Goal: Communication & Community: Answer question/provide support

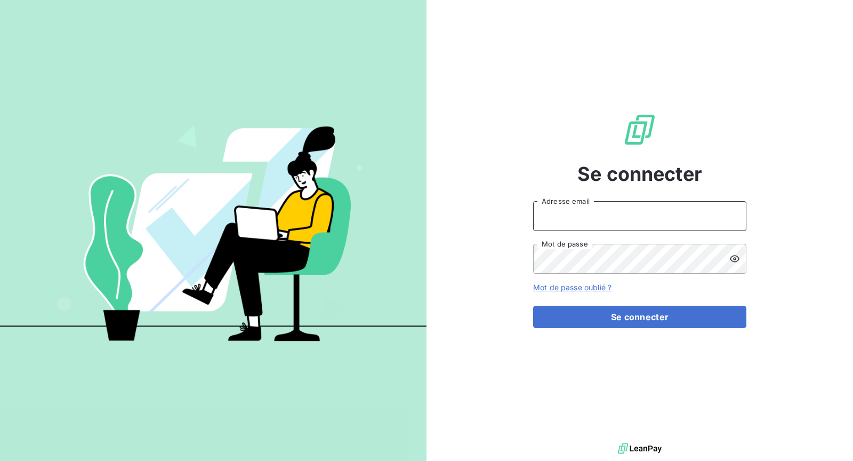
click at [635, 210] on input "Adresse email" at bounding box center [639, 216] width 213 height 30
type input "[PERSON_NAME][EMAIL_ADDRESS][DOMAIN_NAME]"
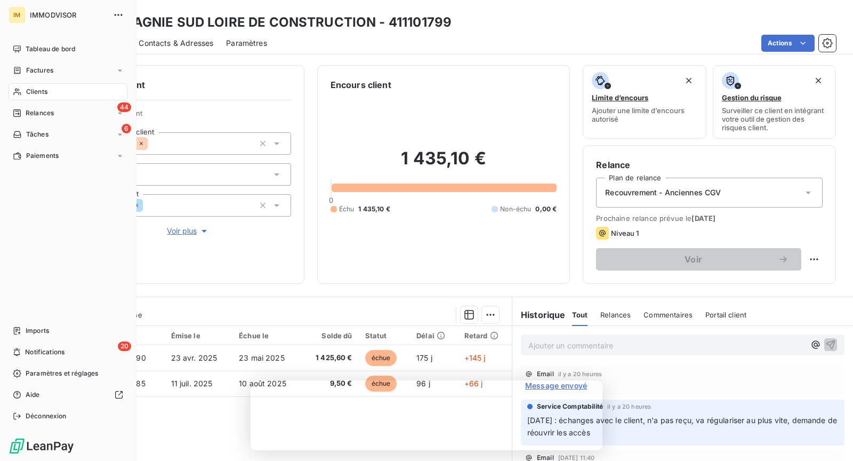
click at [9, 95] on div "Clients" at bounding box center [68, 91] width 119 height 17
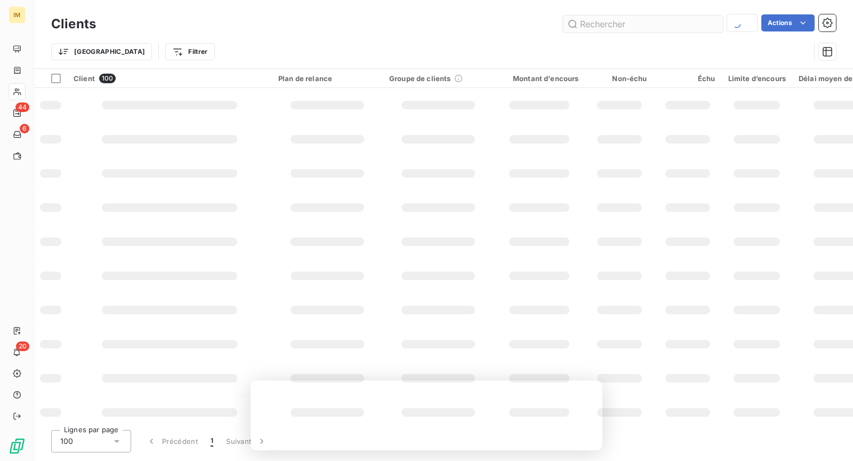
click at [617, 23] on input "text" at bounding box center [643, 23] width 160 height 17
click at [618, 23] on input "text" at bounding box center [643, 23] width 160 height 17
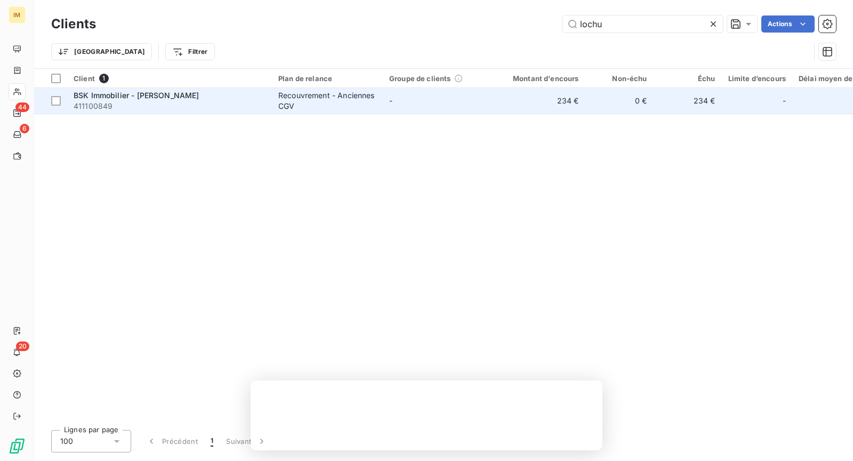
type input "lochu"
click at [252, 93] on div "BSK Immobilier - [PERSON_NAME]" at bounding box center [170, 95] width 192 height 11
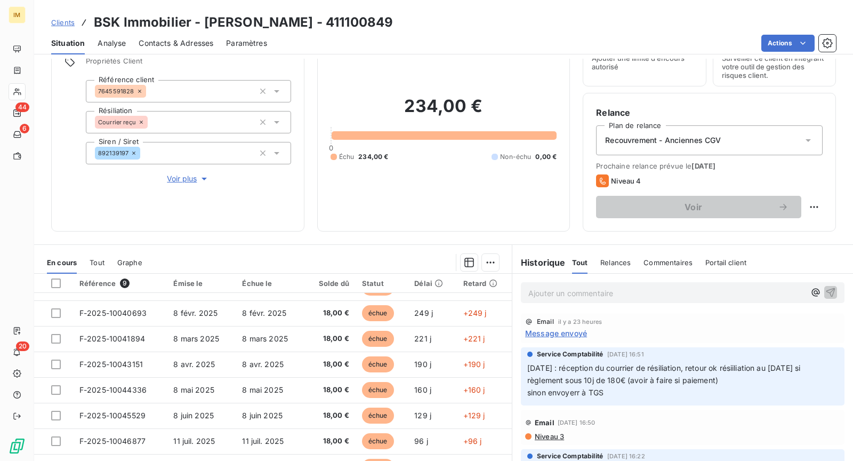
scroll to position [101, 0]
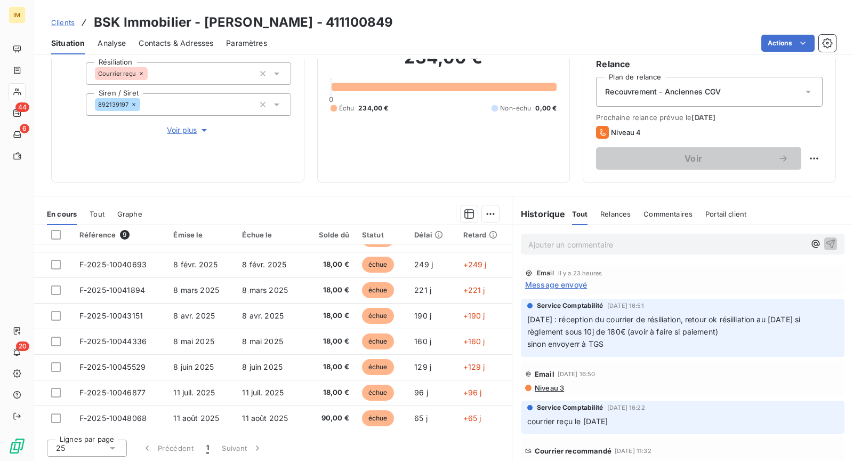
click at [574, 279] on span "Message envoyé" at bounding box center [556, 284] width 62 height 11
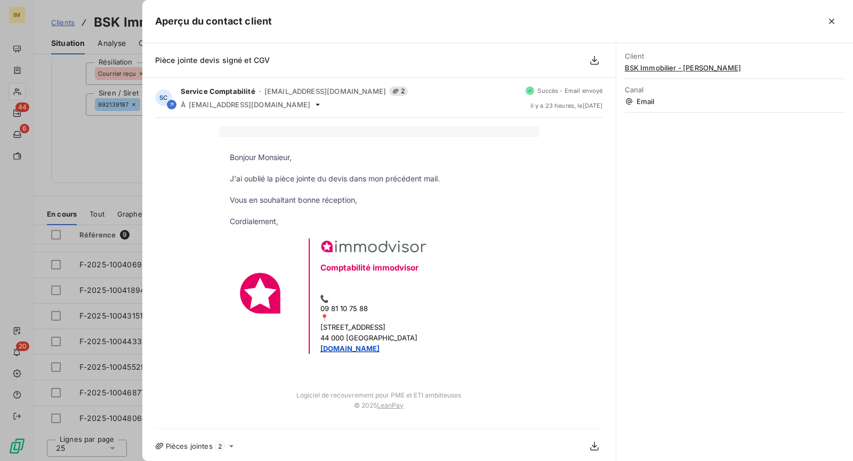
scroll to position [2, 0]
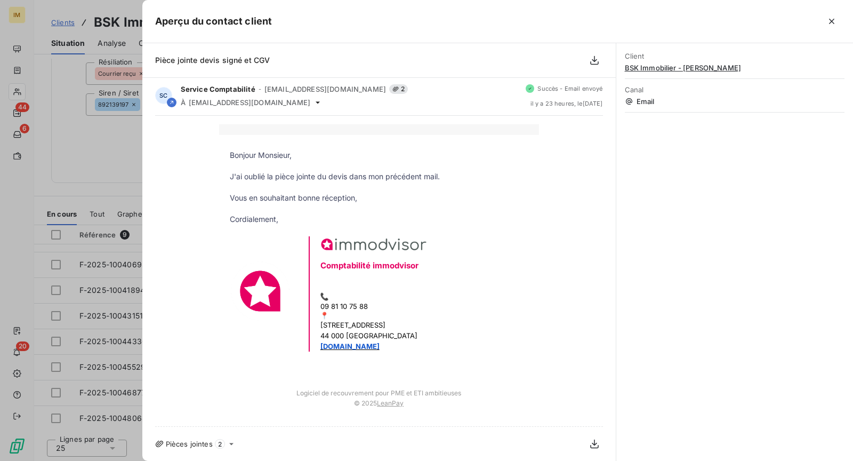
click at [833, 19] on icon "button" at bounding box center [831, 21] width 5 height 5
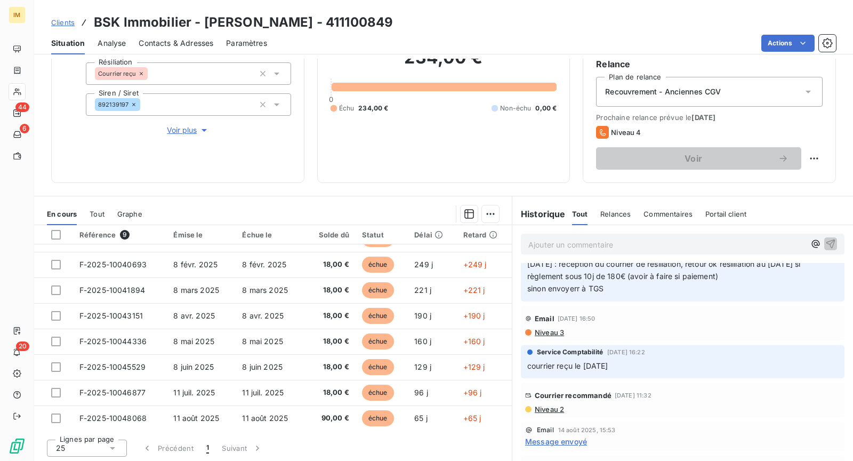
scroll to position [201, 0]
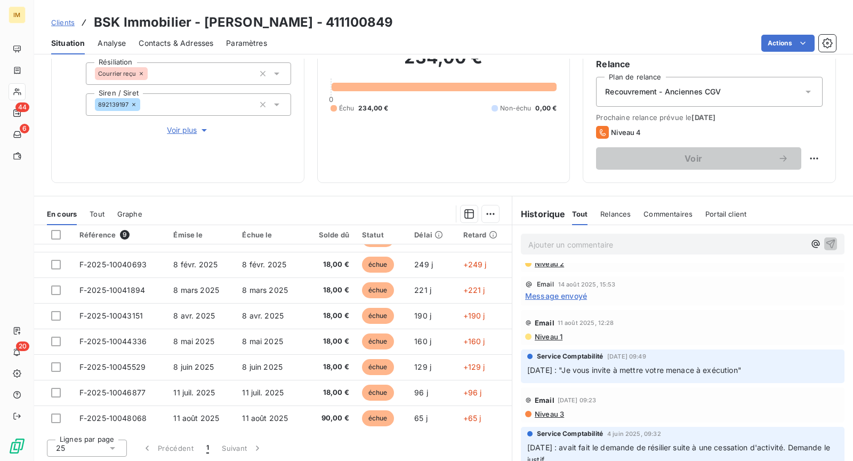
click at [553, 293] on span "Message envoyé" at bounding box center [556, 295] width 62 height 11
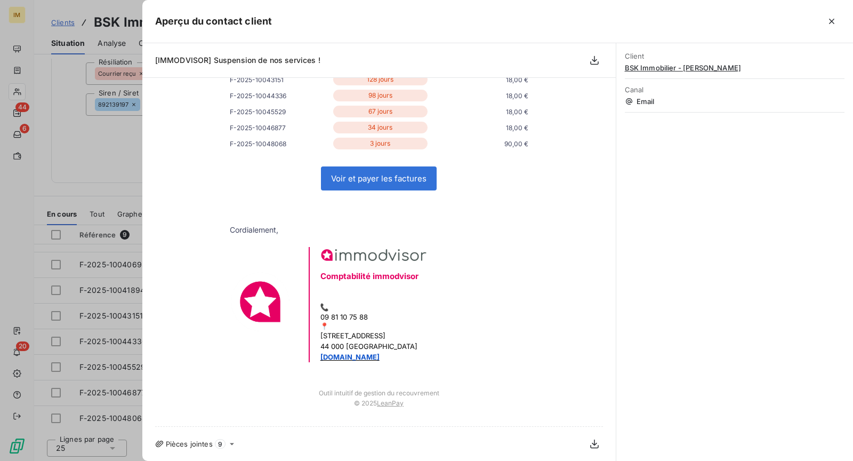
scroll to position [0, 0]
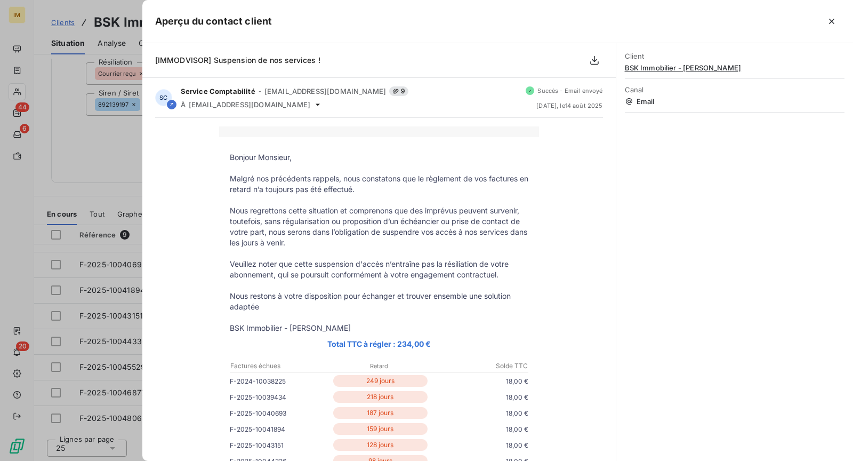
click at [833, 16] on icon "button" at bounding box center [831, 21] width 11 height 11
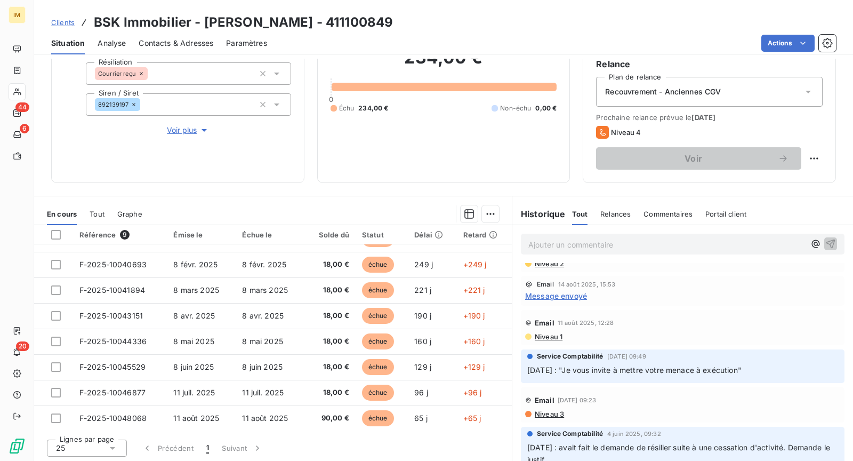
scroll to position [106, 0]
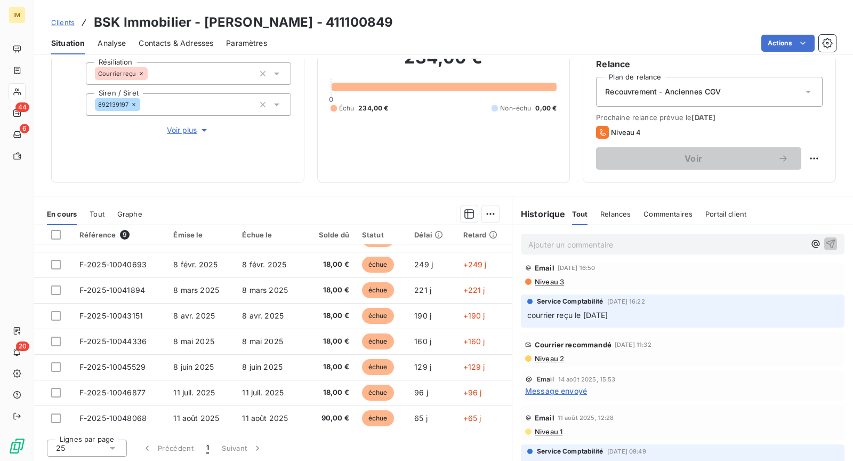
click at [549, 351] on div "Courrier recommandé [DATE] 11:32" at bounding box center [682, 344] width 315 height 17
click at [546, 269] on span "Email" at bounding box center [545, 267] width 20 height 9
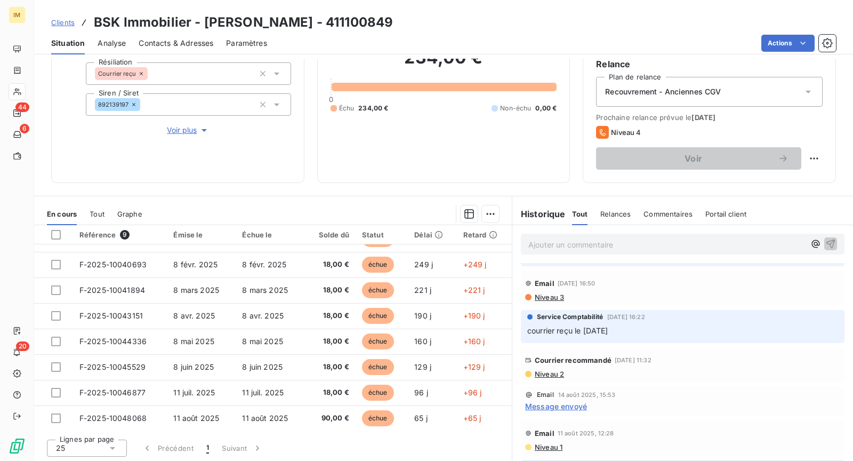
scroll to position [84, 0]
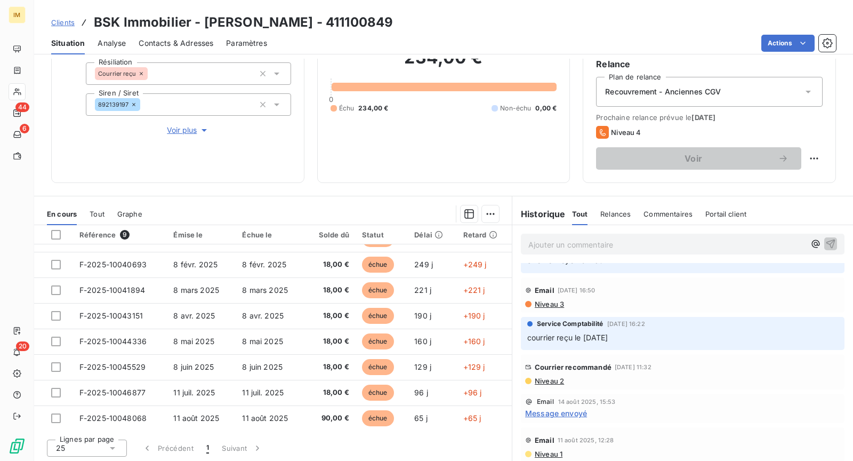
click at [556, 309] on div "Email [DATE] 16:50 Niveau 3" at bounding box center [683, 294] width 324 height 35
click at [554, 304] on span "Niveau 3" at bounding box center [549, 304] width 30 height 9
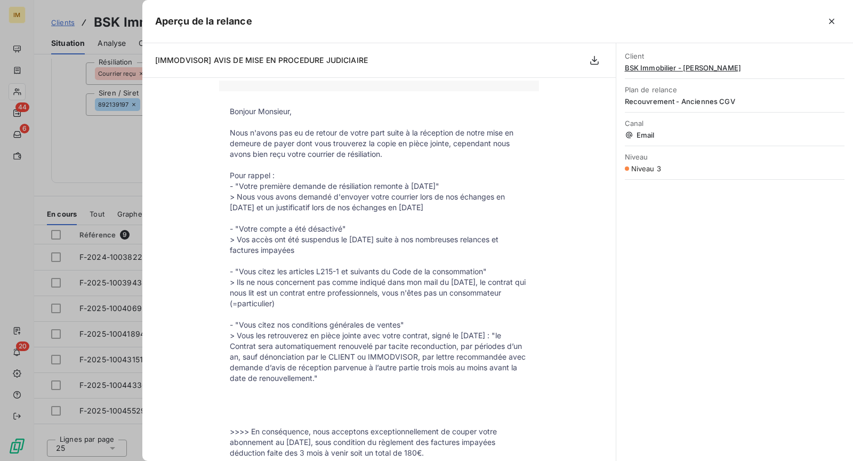
scroll to position [0, 0]
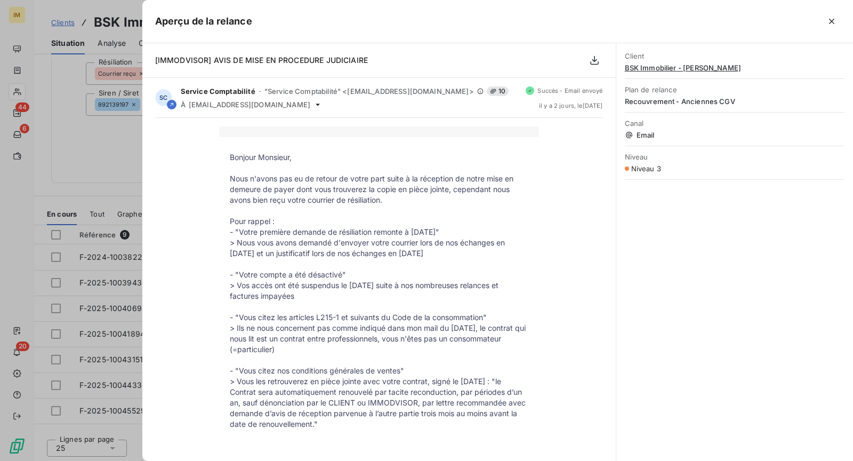
click at [837, 13] on button "button" at bounding box center [831, 21] width 17 height 17
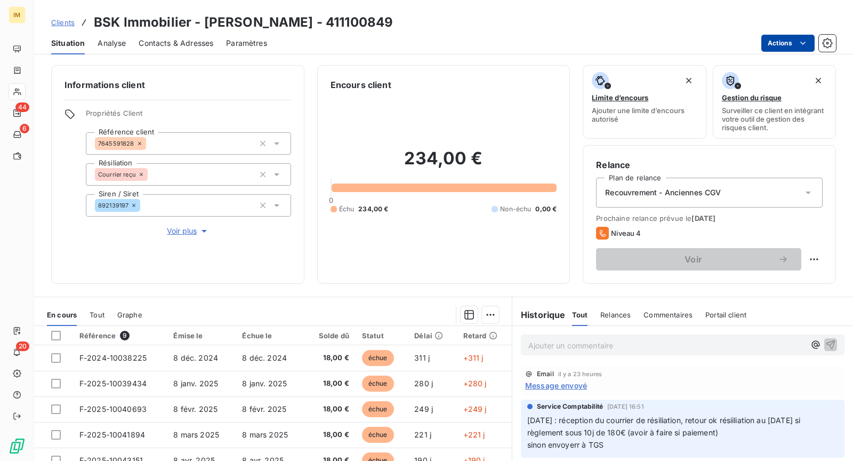
click at [781, 44] on html "IM 44 6 20 Clients BSK Immobilier - [PERSON_NAME] - 411100849 Situation Analyse…" at bounding box center [426, 230] width 853 height 461
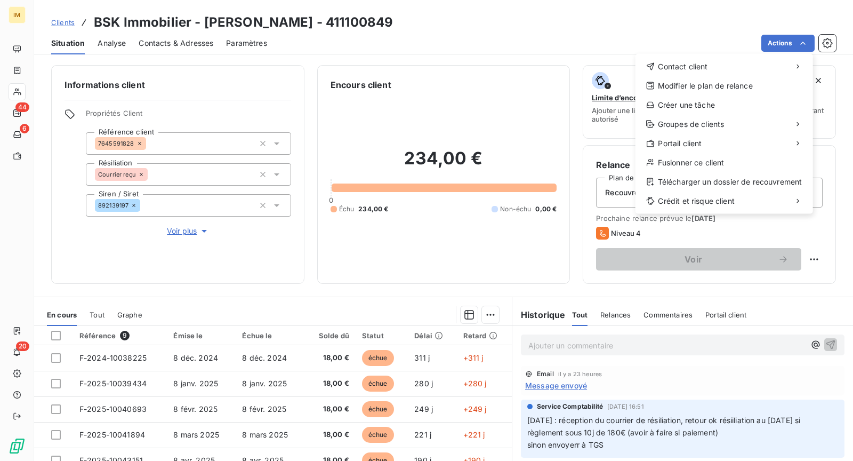
drag, startPoint x: 538, startPoint y: 44, endPoint x: 415, endPoint y: 7, distance: 128.5
click at [538, 43] on html "IM 44 6 20 Clients BSK Immobilier - [PERSON_NAME] - 411100849 Situation Analyse…" at bounding box center [426, 230] width 853 height 461
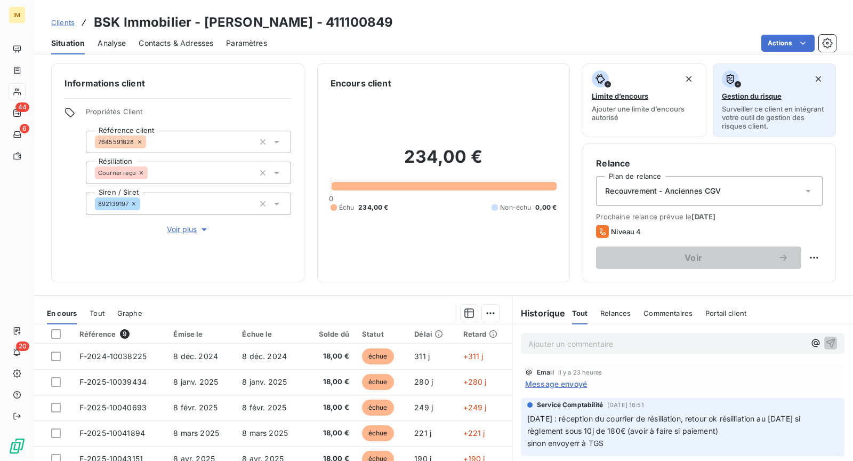
scroll to position [2, 0]
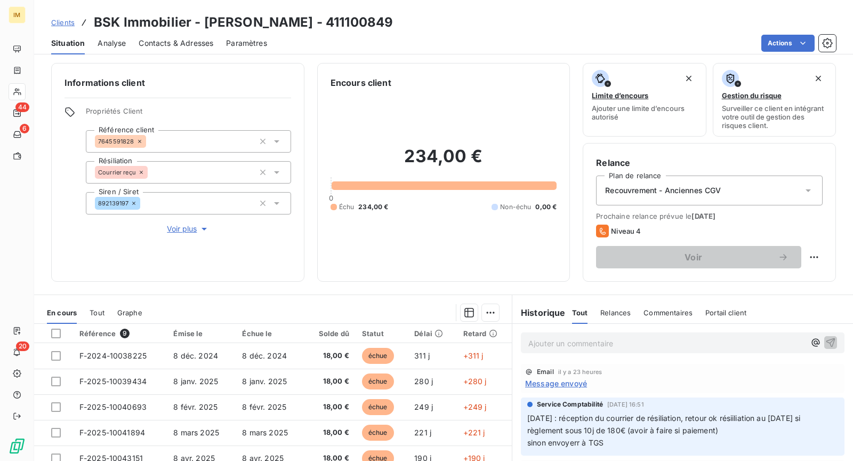
click at [789, 36] on html "IM 44 6 20 Clients BSK Immobilier - [PERSON_NAME] - 411100849 Situation Analyse…" at bounding box center [426, 230] width 853 height 461
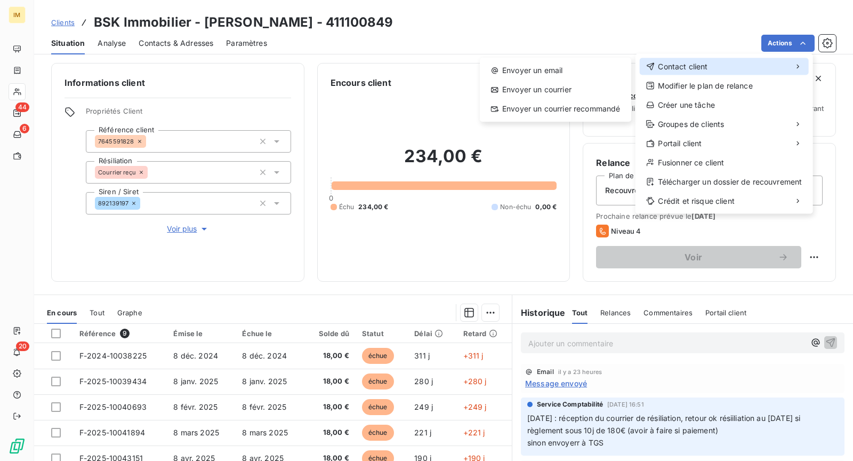
click at [713, 60] on div "Contact client" at bounding box center [724, 66] width 169 height 17
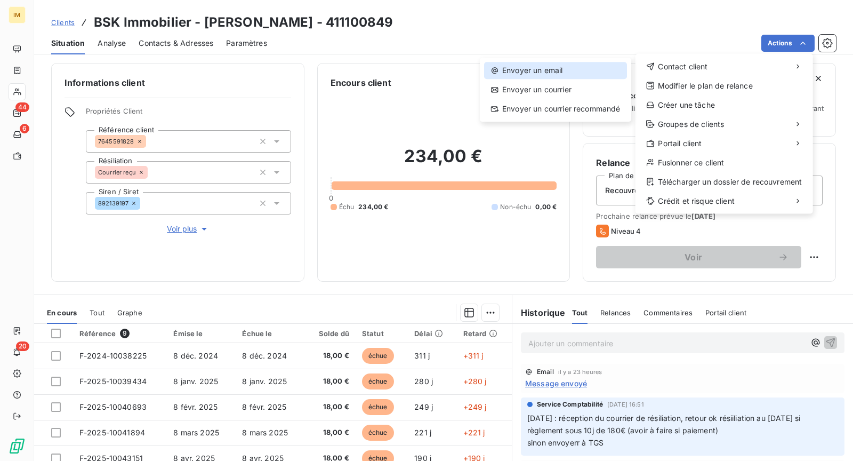
click at [593, 76] on div "Envoyer un email" at bounding box center [555, 70] width 143 height 17
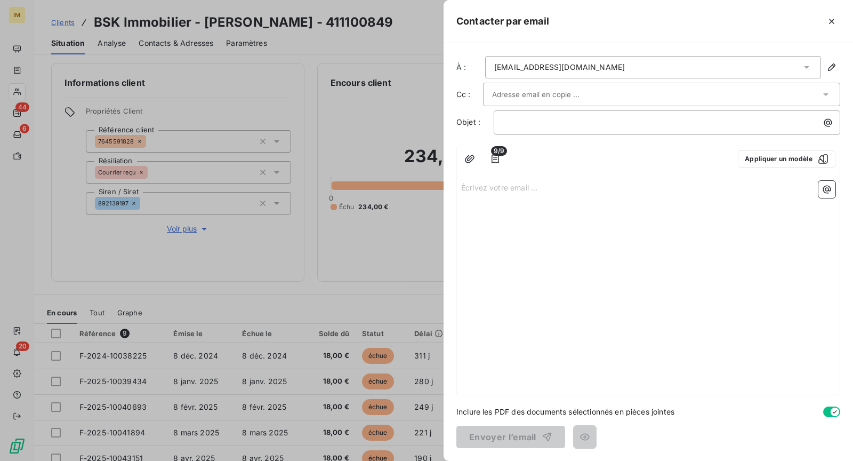
click at [553, 87] on input "text" at bounding box center [549, 94] width 115 height 16
click at [624, 128] on div "﻿" at bounding box center [667, 122] width 347 height 25
click at [614, 117] on p "﻿" at bounding box center [670, 122] width 334 height 12
click at [627, 206] on div "Écrivez votre email ... ﻿" at bounding box center [648, 285] width 383 height 218
click at [526, 186] on p "Écrivez votre email ... ﻿" at bounding box center [648, 187] width 374 height 12
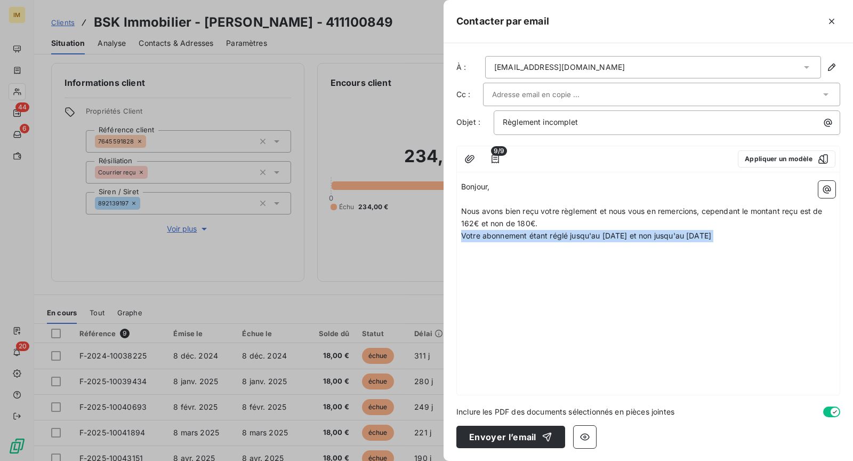
drag, startPoint x: 770, startPoint y: 242, endPoint x: 434, endPoint y: 159, distance: 345.5
click at [422, 460] on div "Contacter par email À : [PERSON_NAME][EMAIL_ADDRESS][DOMAIN_NAME] Cc : Objet : …" at bounding box center [426, 461] width 853 height 0
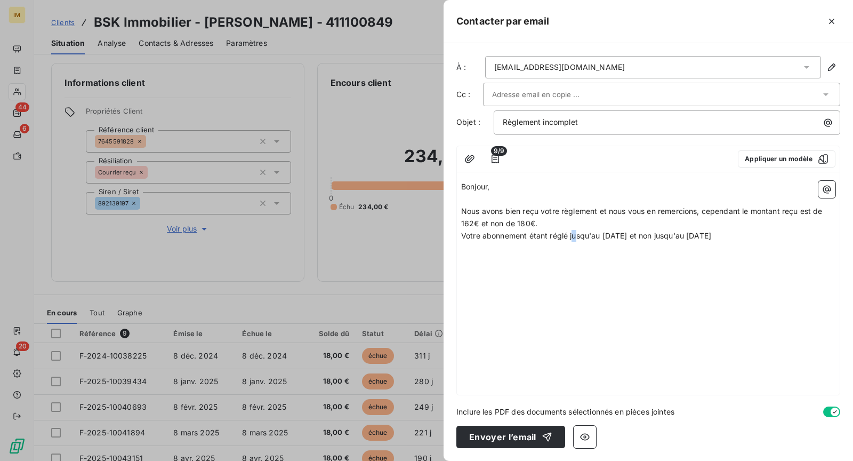
click at [574, 230] on p "Votre abonnement étant réglé jusqu'au [DATE] et non jusqu'au [DATE]" at bounding box center [648, 236] width 374 height 12
click at [710, 234] on span "Votre abonnement étant réglé jusqu'au [DATE] et non jusqu'au [DATE]" at bounding box center [586, 235] width 250 height 9
click at [610, 231] on span "Votre abonnement étant réglé jusqu'au [DATE] et non jusqu'au [DATE]" at bounding box center [586, 235] width 250 height 9
click at [795, 226] on p "Nous avons bien reçu votre règlement et nous vous en remercions, cependant le m…" at bounding box center [648, 217] width 374 height 25
click at [798, 236] on p "Votre abonnement étant réglé jusqu'au [DATE] et non jusqu'au [DATE]" at bounding box center [648, 236] width 374 height 12
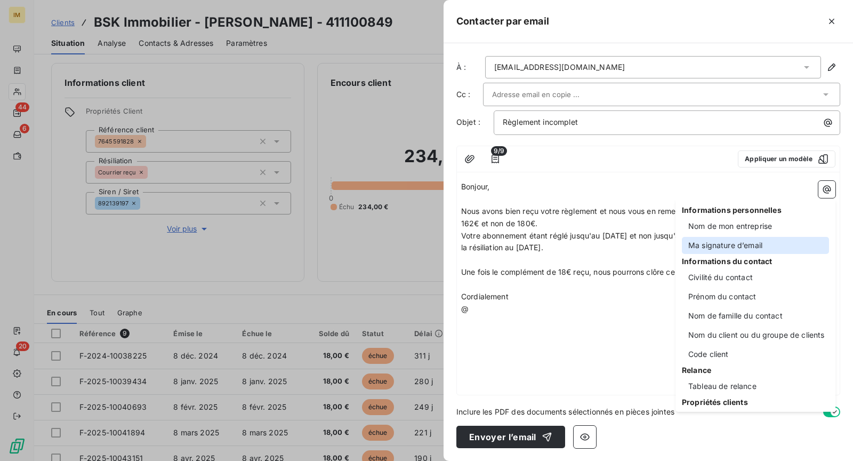
click at [715, 240] on div "Ma signature d’email" at bounding box center [755, 245] width 147 height 17
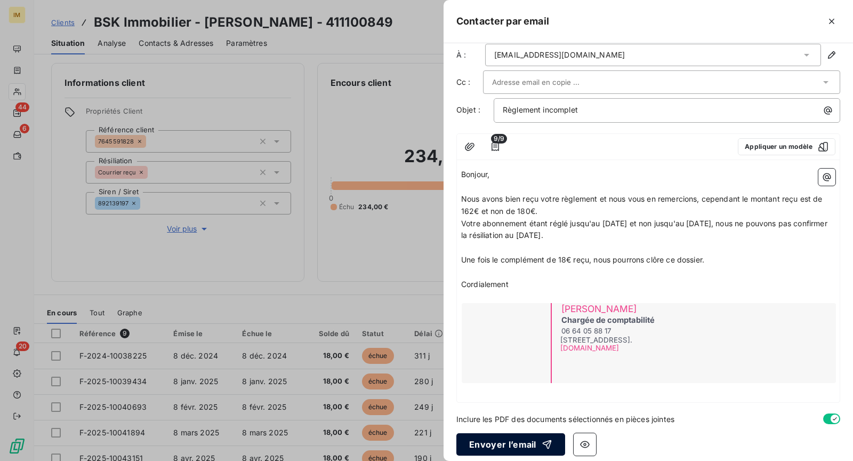
scroll to position [17, 0]
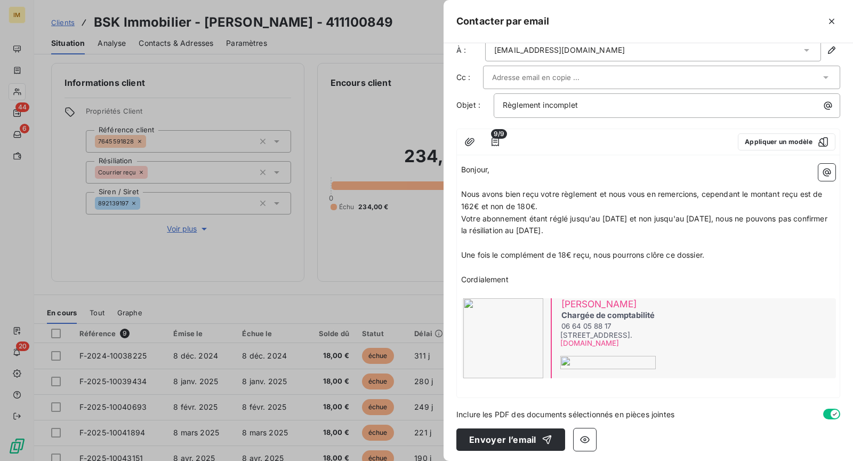
click at [506, 140] on div "9/9 Appliquer un modèle" at bounding box center [648, 142] width 383 height 26
click at [502, 140] on button "button" at bounding box center [495, 141] width 17 height 17
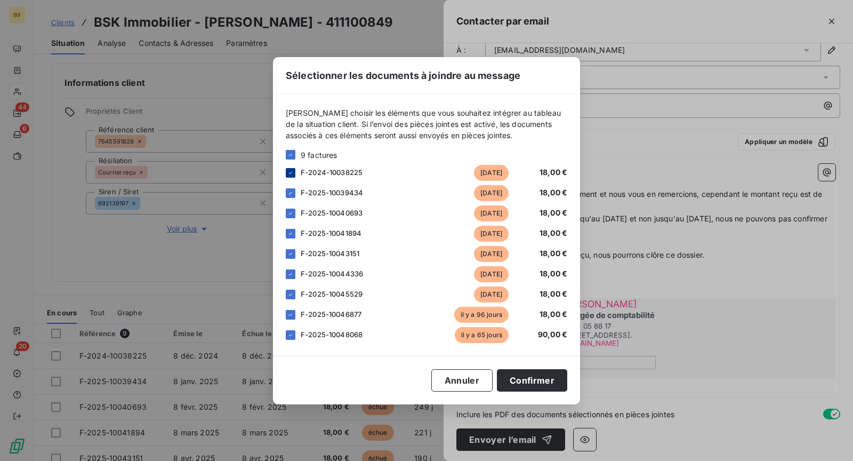
click at [289, 170] on icon at bounding box center [290, 173] width 6 height 6
drag, startPoint x: 291, startPoint y: 191, endPoint x: 294, endPoint y: 202, distance: 11.1
click at [291, 191] on icon at bounding box center [290, 193] width 6 height 6
click at [295, 213] on div "F-2025-10040693 [DATE] 18,00 €" at bounding box center [426, 213] width 281 height 16
click at [289, 216] on icon at bounding box center [290, 213] width 6 height 6
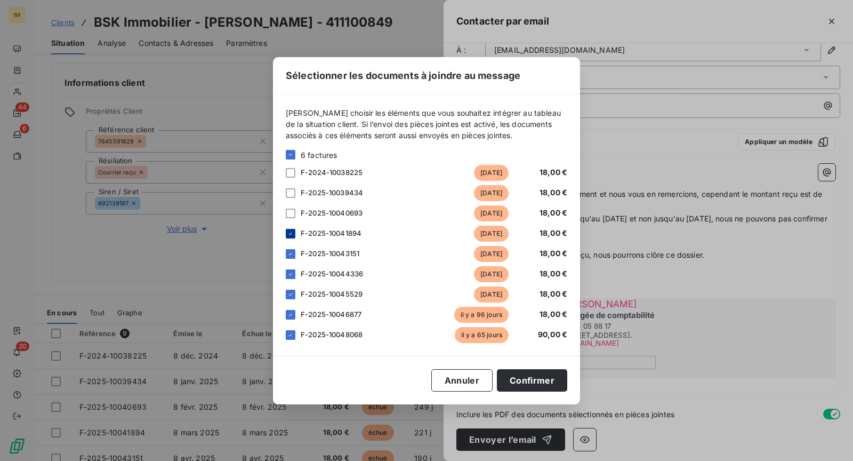
click at [289, 234] on icon at bounding box center [290, 233] width 6 height 6
click at [293, 251] on icon at bounding box center [290, 254] width 6 height 6
drag, startPoint x: 292, startPoint y: 274, endPoint x: 297, endPoint y: 300, distance: 26.0
click at [292, 274] on icon at bounding box center [290, 274] width 6 height 6
drag, startPoint x: 294, startPoint y: 294, endPoint x: 295, endPoint y: 316, distance: 22.4
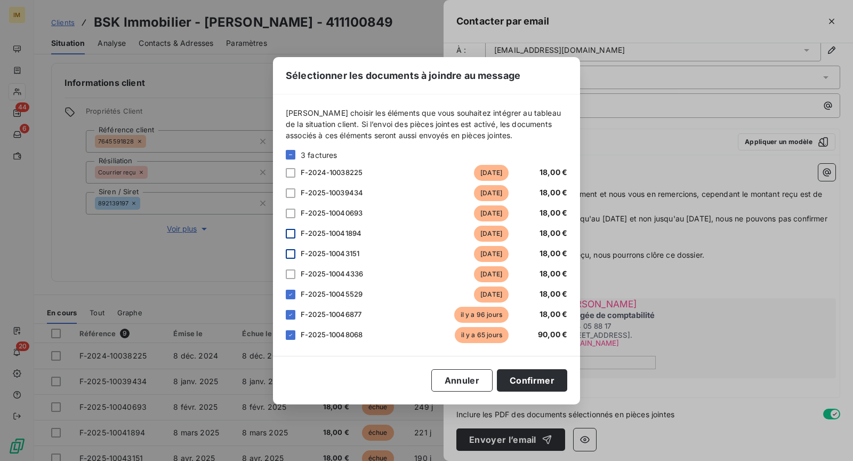
click at [294, 294] on div at bounding box center [291, 294] width 10 height 10
click at [293, 317] on icon at bounding box center [290, 314] width 6 height 6
click at [539, 392] on div "Sélectionner les documents à joindre au message [PERSON_NAME] choisir les éléme…" at bounding box center [426, 230] width 307 height 347
click at [556, 381] on button "Confirmer" at bounding box center [532, 380] width 70 height 22
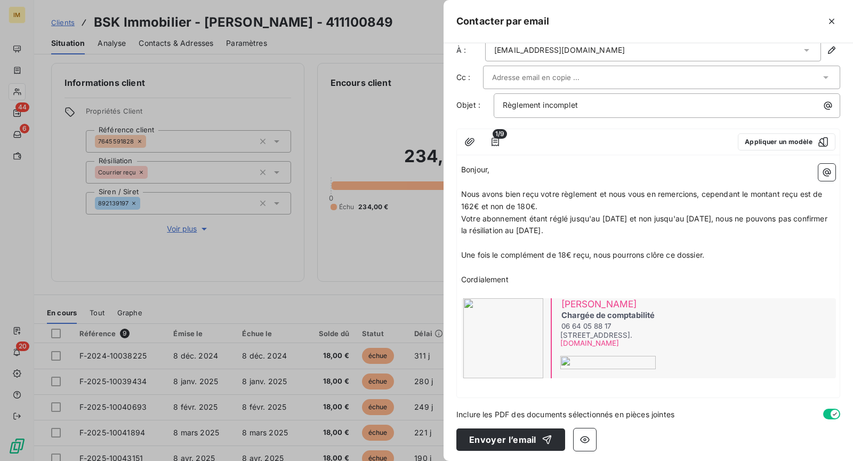
click at [659, 251] on span "Une fois le complément de 18€ reçu, nous pourrons clôre ce dossier." at bounding box center [582, 254] width 243 height 9
click at [662, 255] on span "Une fois le complément de 18€ reçu, nous pourrons clôre ce dossier." at bounding box center [582, 254] width 243 height 9
click at [667, 254] on span "Une fois le complément de 18€ reçu, nous pourrons clôre ce dossier." at bounding box center [582, 254] width 243 height 9
click at [695, 268] on p "﻿" at bounding box center [648, 267] width 374 height 12
drag, startPoint x: 677, startPoint y: 251, endPoint x: 648, endPoint y: 252, distance: 28.8
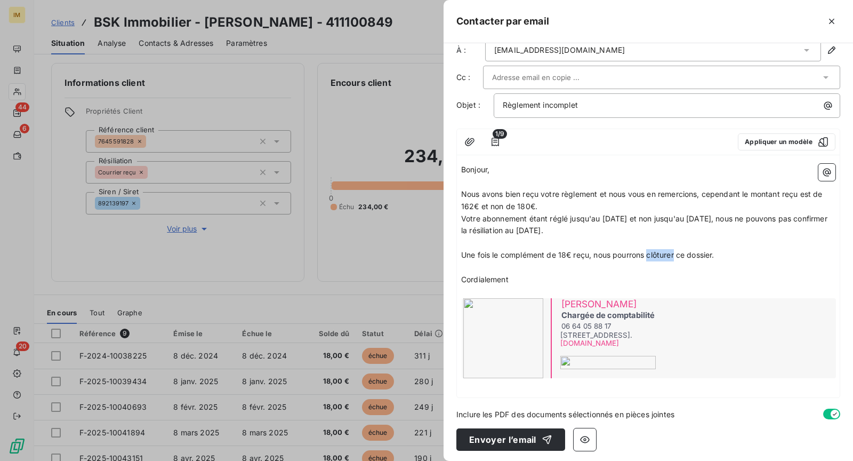
click at [648, 252] on span "Une fois le complément de 18€ reçu, nous pourrons clôturer ce dossier." at bounding box center [587, 254] width 253 height 9
click at [671, 244] on p "﻿" at bounding box center [648, 243] width 374 height 12
drag, startPoint x: 677, startPoint y: 256, endPoint x: 657, endPoint y: 256, distance: 19.2
click at [657, 256] on span "Une fois le complément de 18€ reçu, nous pourrons clôturer ce dossier." at bounding box center [587, 254] width 253 height 9
click at [761, 254] on p "Une fois le complément de 18€ reçu, nous pourrons clore ce dossier." at bounding box center [648, 255] width 374 height 12
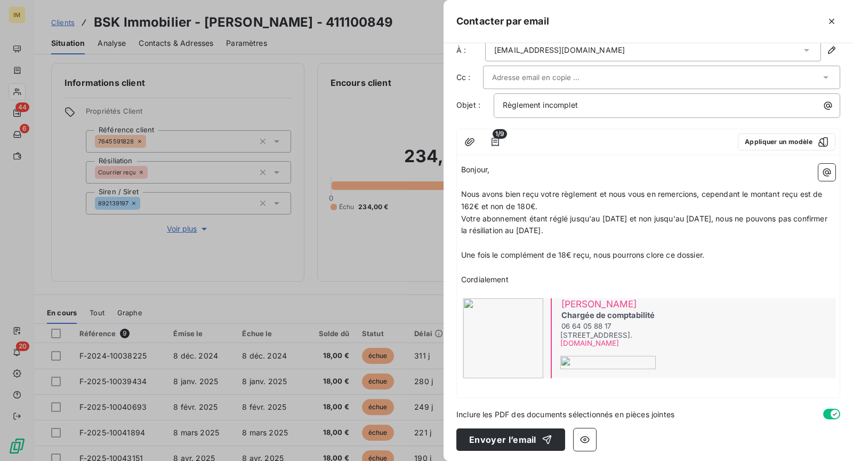
click at [635, 273] on p "Cordialement" at bounding box center [648, 279] width 374 height 12
click at [662, 269] on p "﻿" at bounding box center [648, 267] width 374 height 12
click at [505, 443] on button "Envoyer l’email" at bounding box center [510, 439] width 109 height 22
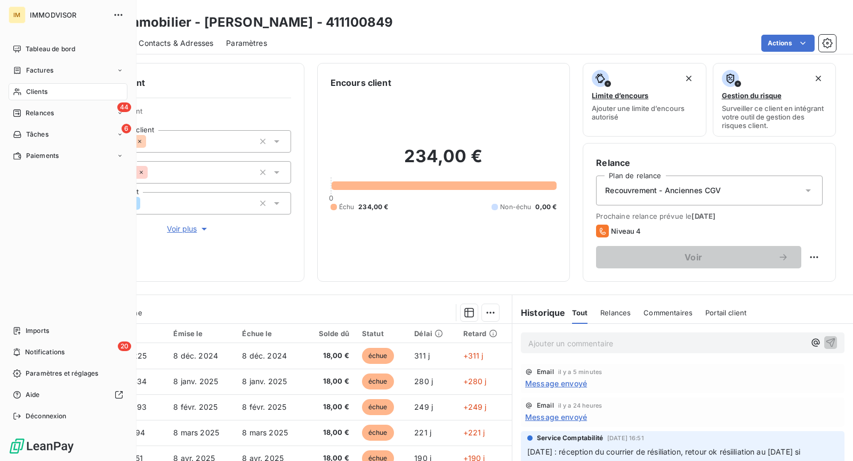
drag, startPoint x: 20, startPoint y: 90, endPoint x: 445, endPoint y: 90, distance: 424.4
click at [20, 90] on icon at bounding box center [17, 91] width 9 height 9
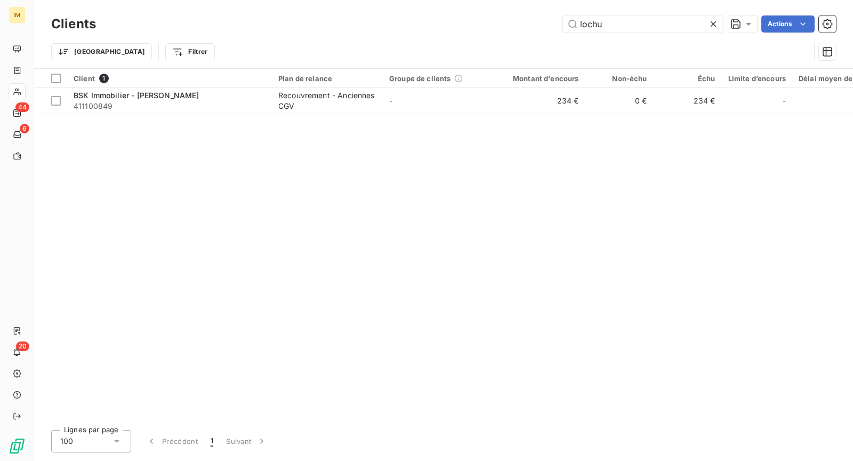
click at [639, 34] on div "Clients lochu Actions" at bounding box center [443, 24] width 785 height 22
click at [640, 25] on input "lochu" at bounding box center [643, 23] width 160 height 17
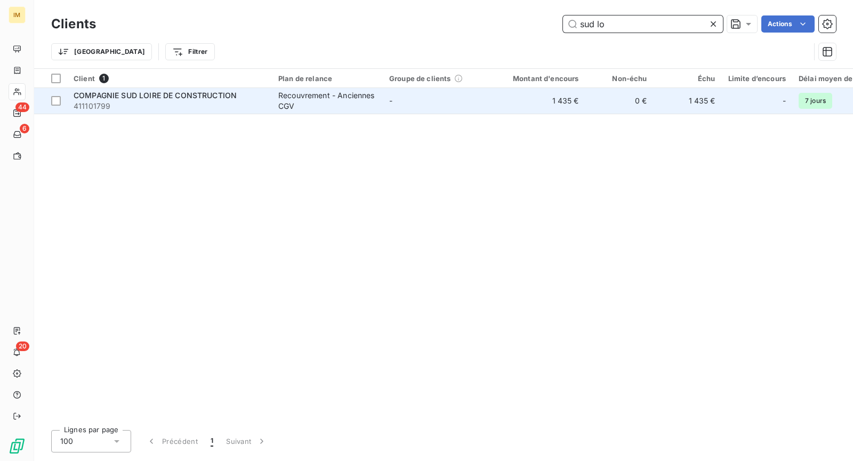
type input "sud lo"
click at [275, 91] on td "Recouvrement - Anciennes CGV" at bounding box center [327, 101] width 111 height 26
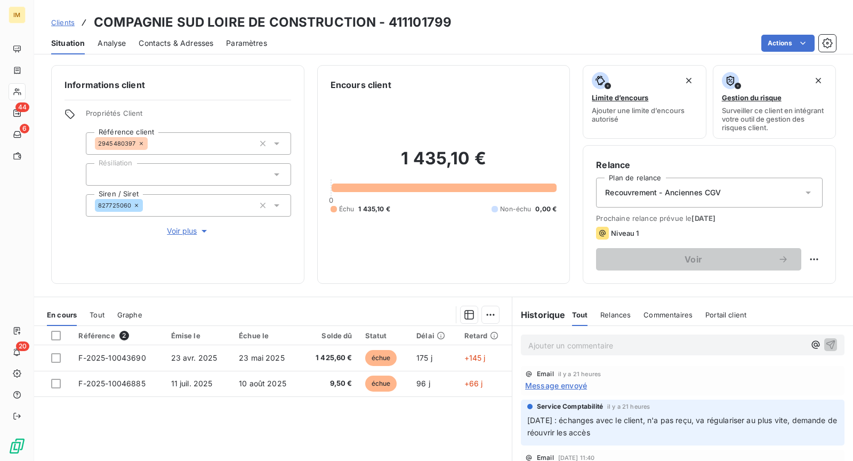
drag, startPoint x: 188, startPoint y: 228, endPoint x: 218, endPoint y: 253, distance: 39.0
click at [188, 228] on span "Voir plus" at bounding box center [188, 231] width 43 height 11
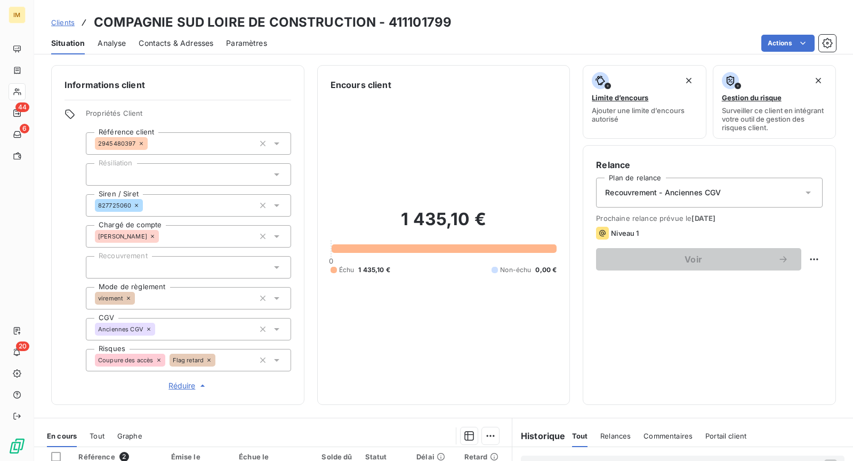
click at [157, 359] on icon at bounding box center [159, 360] width 6 height 6
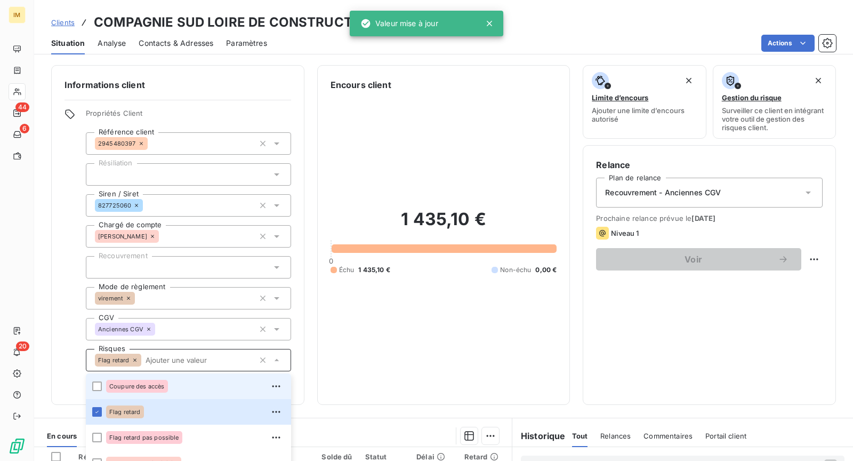
click at [134, 361] on icon at bounding box center [135, 360] width 6 height 6
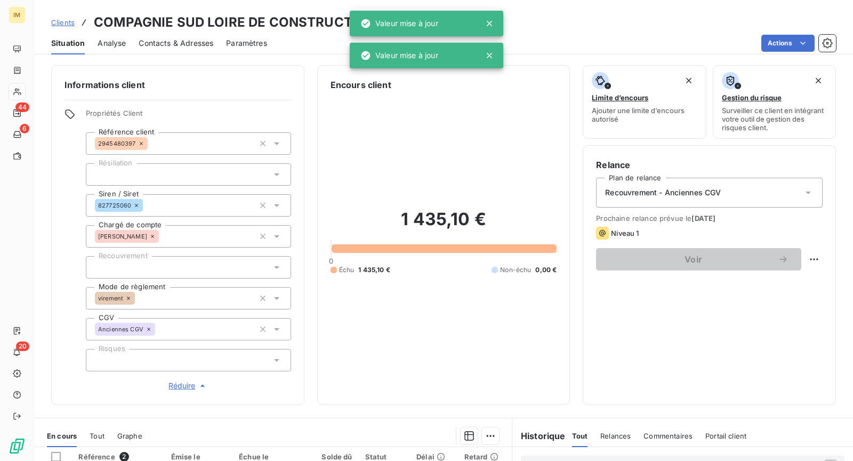
click at [58, 296] on div "Informations client Propriétés Client Référence client 2945480397 Résiliation S…" at bounding box center [177, 235] width 253 height 340
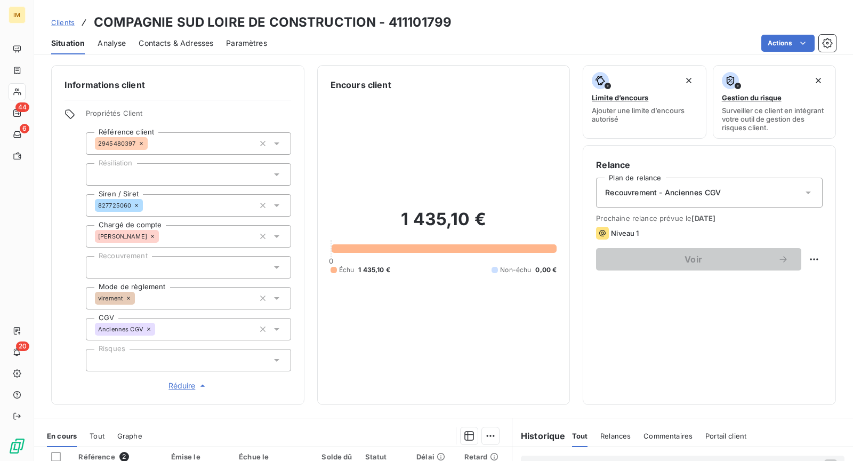
copy div
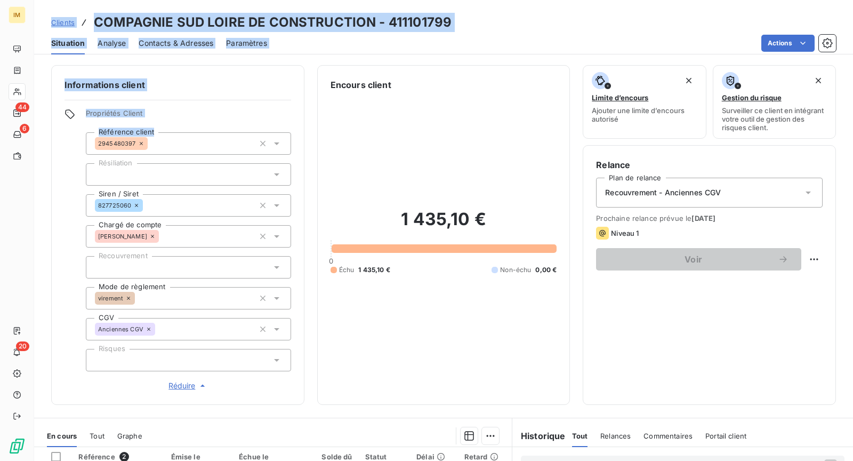
drag, startPoint x: 138, startPoint y: 146, endPoint x: 7, endPoint y: 199, distance: 141.1
click at [7, 199] on div "IM 44 6 20 Clients COMPAGNIE SUD LOIRE DE CONSTRUCTION - 411101799 Situation An…" at bounding box center [426, 230] width 853 height 461
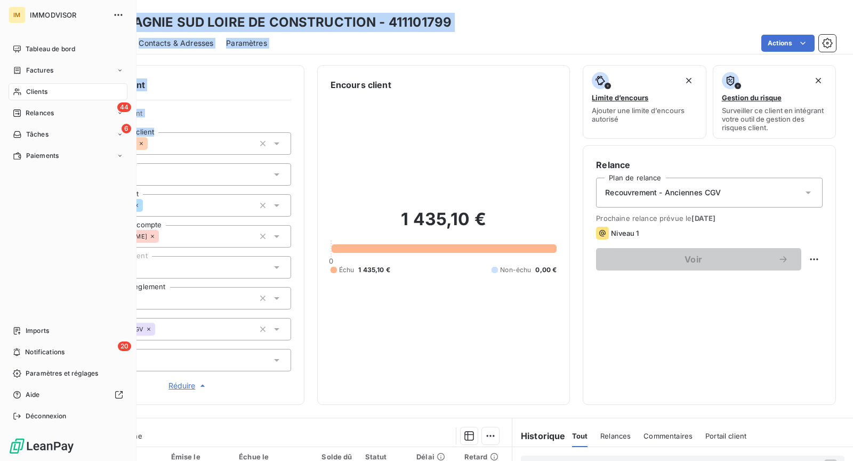
click at [31, 91] on span "Clients" at bounding box center [36, 92] width 21 height 10
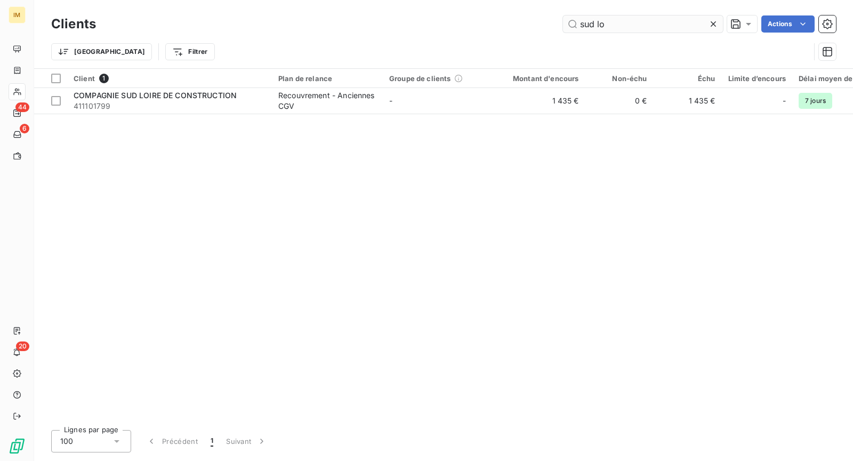
click at [613, 17] on input "sud lo" at bounding box center [643, 23] width 160 height 17
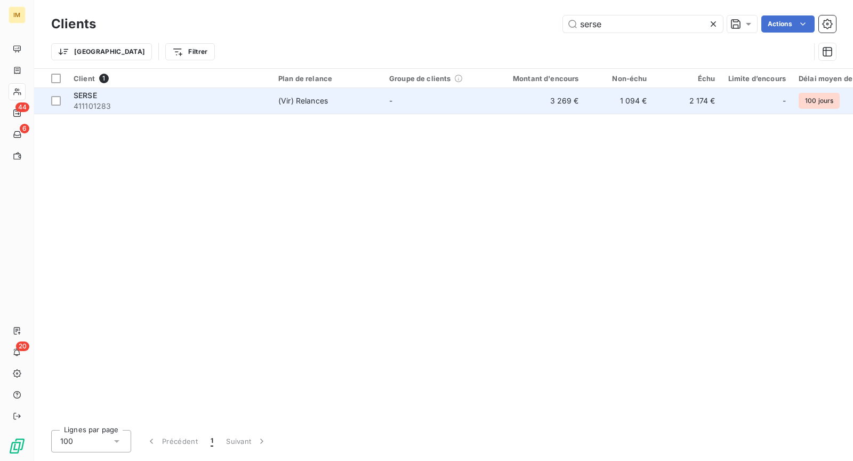
type input "serse"
click at [325, 112] on td "(Vir) Relances" at bounding box center [327, 101] width 111 height 26
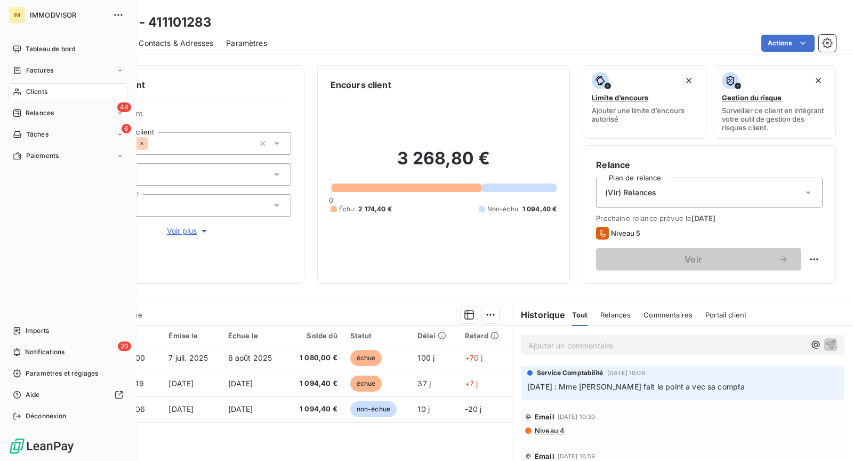
drag, startPoint x: 25, startPoint y: 90, endPoint x: 31, endPoint y: 89, distance: 6.4
click at [25, 90] on div "Clients" at bounding box center [68, 91] width 119 height 17
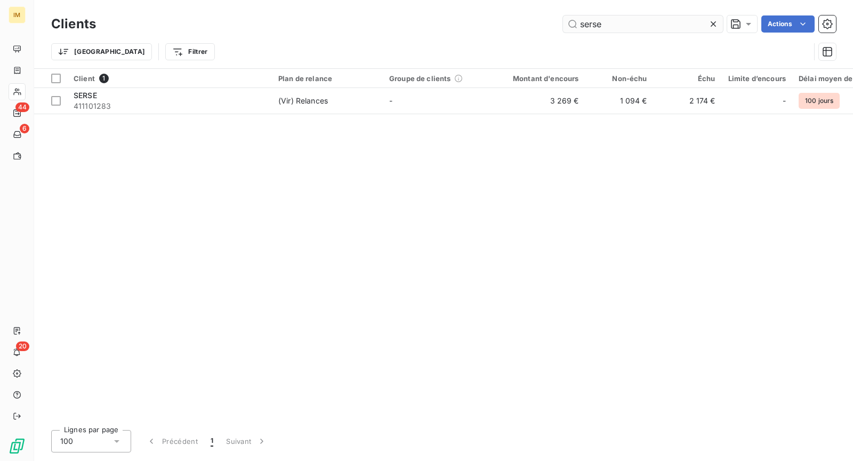
click at [605, 25] on input "serse" at bounding box center [643, 23] width 160 height 17
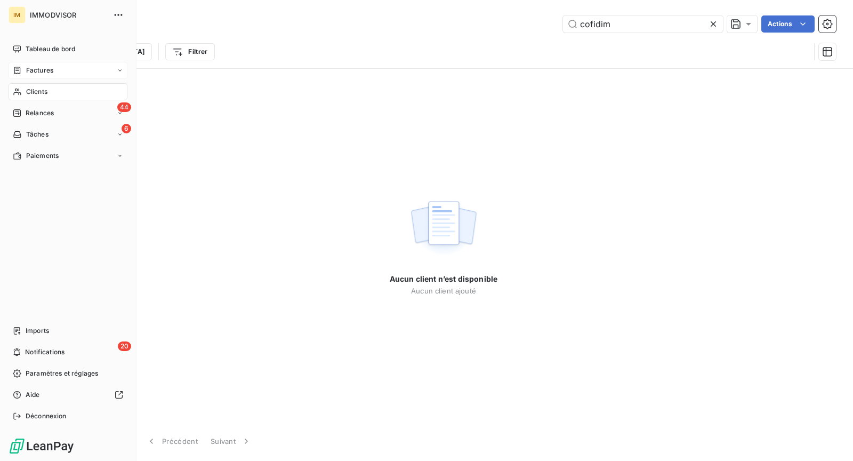
type input "cofidim"
drag, startPoint x: 17, startPoint y: 67, endPoint x: 173, endPoint y: 75, distance: 156.4
click at [17, 67] on icon at bounding box center [17, 70] width 6 height 7
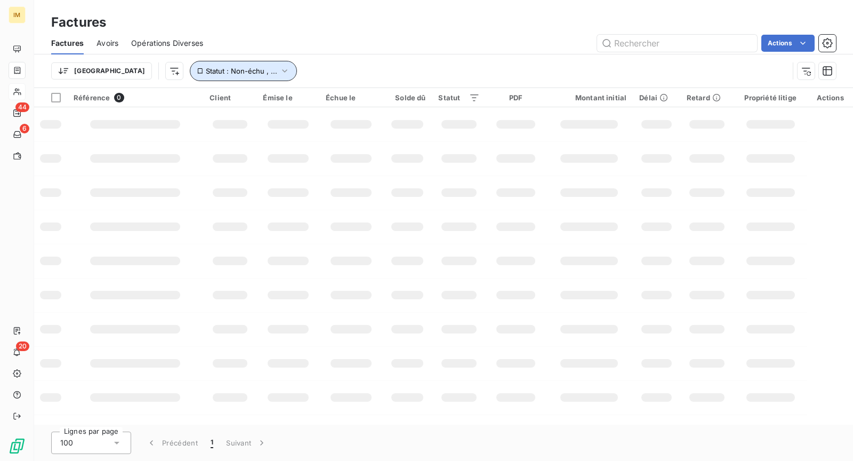
click at [235, 74] on button "Statut : Non-échu , ..." at bounding box center [243, 71] width 107 height 20
click at [279, 66] on icon "button" at bounding box center [284, 71] width 11 height 11
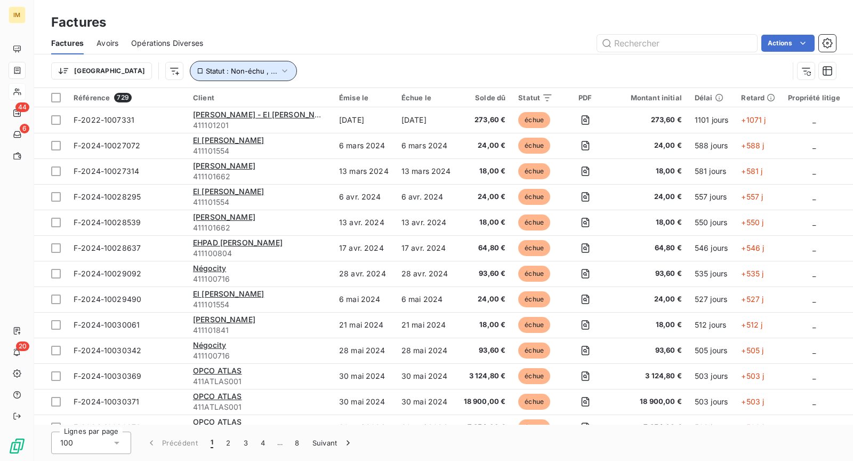
click at [206, 70] on span "Statut : Non-échu , ..." at bounding box center [241, 71] width 71 height 9
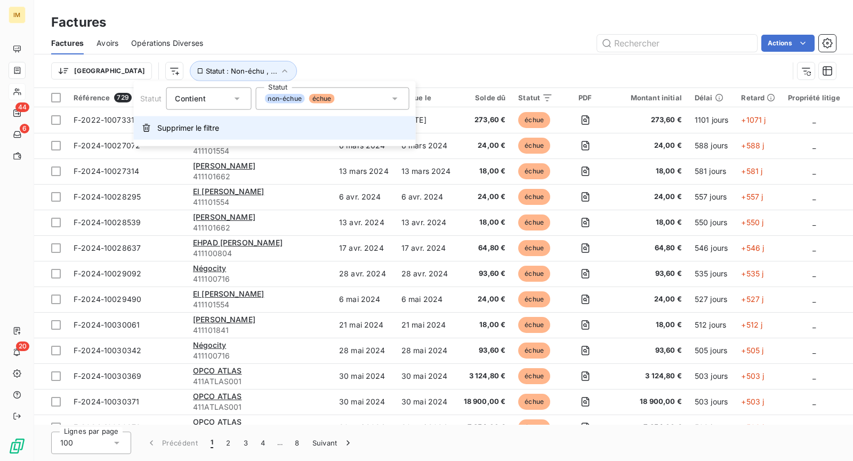
click at [213, 135] on button "Supprimer le filtre" at bounding box center [275, 127] width 282 height 23
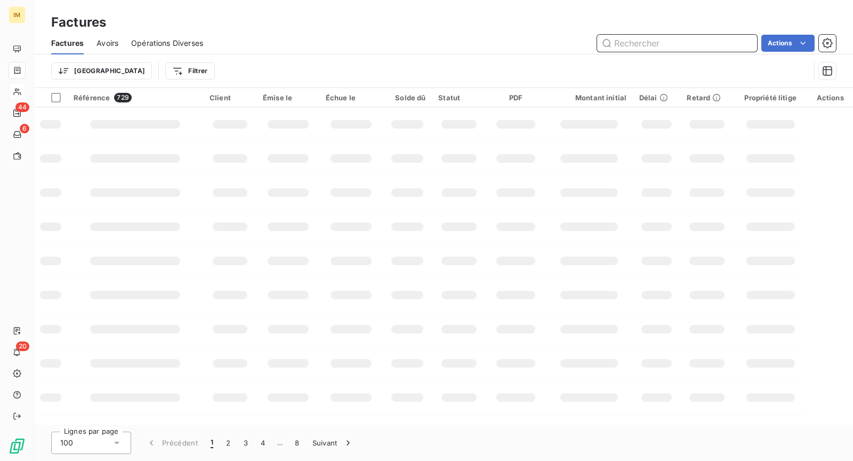
click at [645, 49] on input "text" at bounding box center [677, 43] width 160 height 17
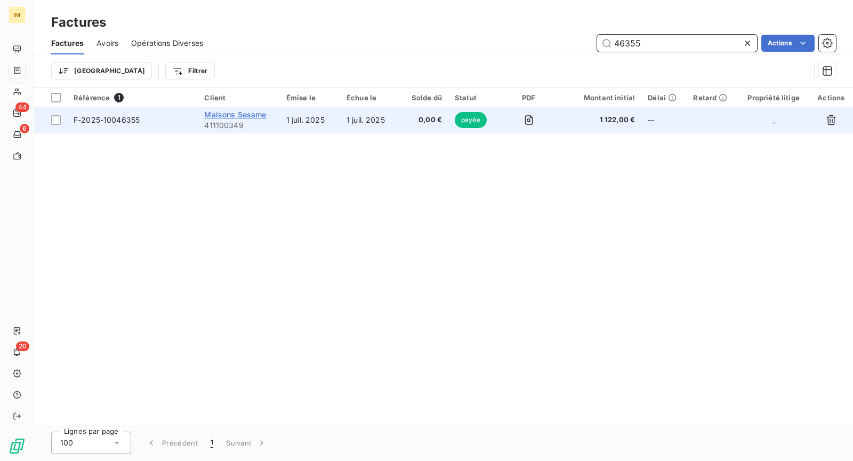
type input "46355"
click at [255, 112] on span "Maisons Sesame" at bounding box center [235, 114] width 62 height 9
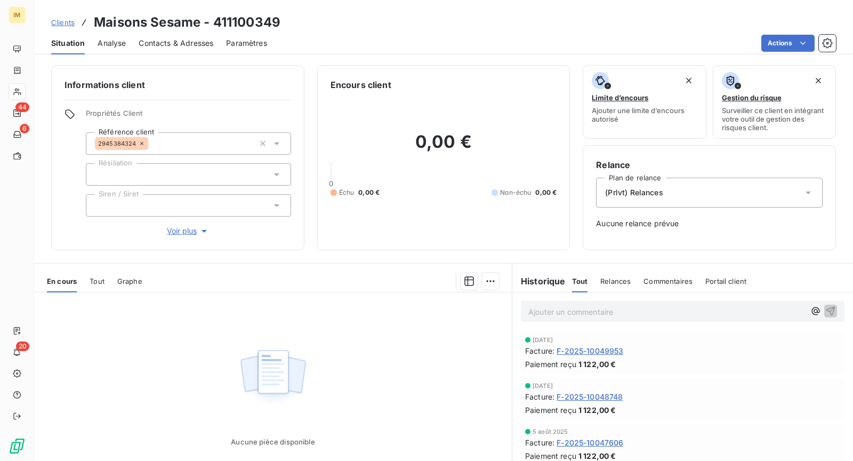
click at [100, 284] on span "Tout" at bounding box center [97, 281] width 15 height 9
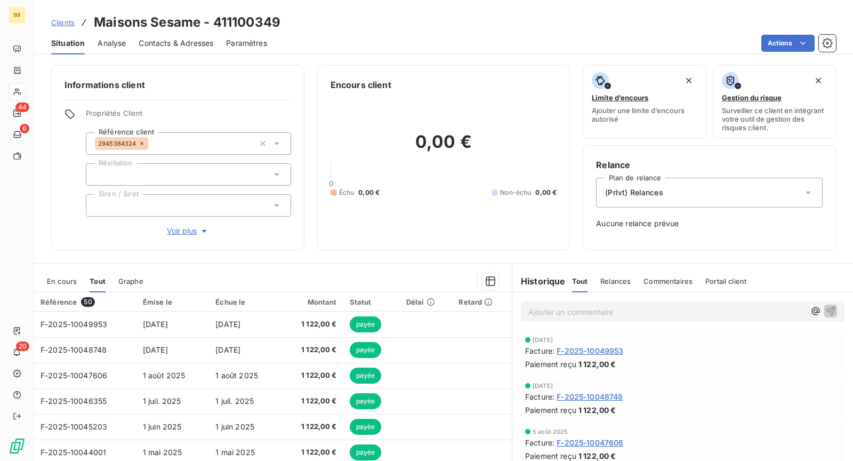
click at [782, 42] on html "IM 44 6 20 Clients Maisons Sesame - 411100349 Situation Analyse Contacts & Adre…" at bounding box center [426, 230] width 853 height 461
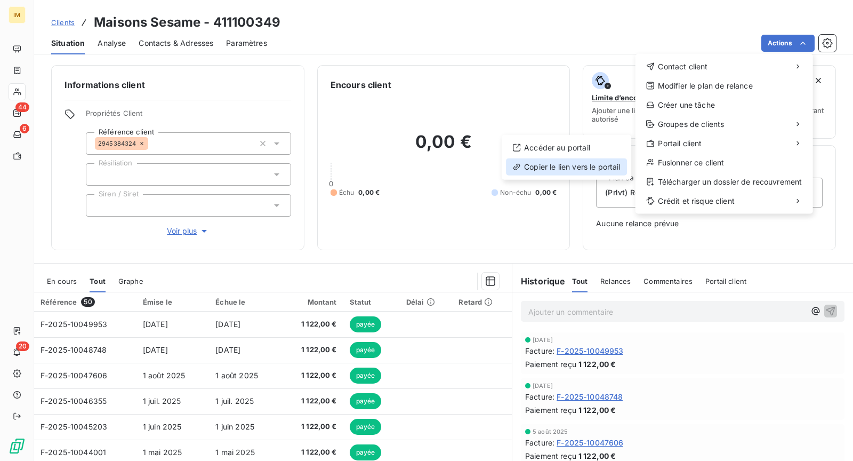
click at [580, 163] on div "Copier le lien vers le portail" at bounding box center [566, 166] width 121 height 17
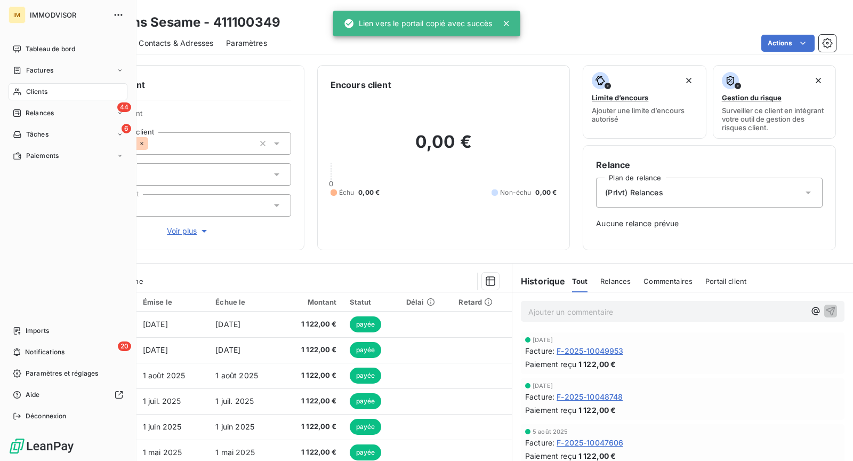
click at [22, 96] on div "Clients" at bounding box center [68, 91] width 119 height 17
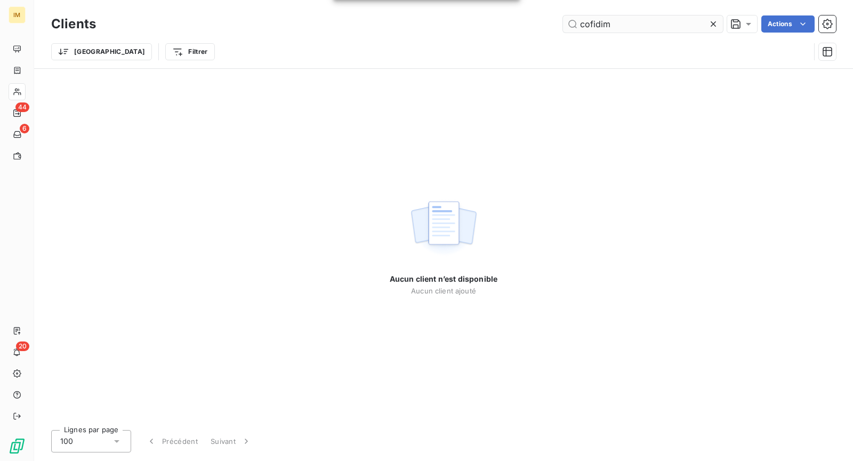
click at [643, 19] on input "cofidim" at bounding box center [643, 23] width 160 height 17
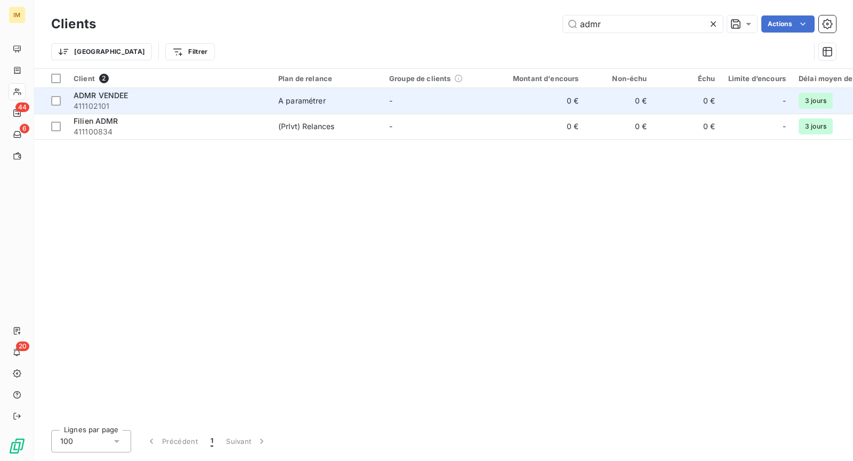
type input "admr"
click at [290, 106] on td "A paramétrer" at bounding box center [327, 101] width 111 height 26
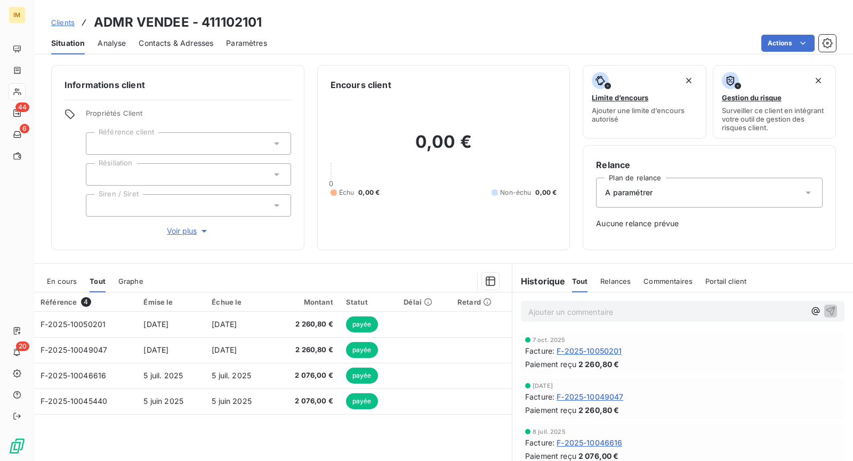
click at [175, 47] on span "Contacts & Adresses" at bounding box center [176, 43] width 75 height 11
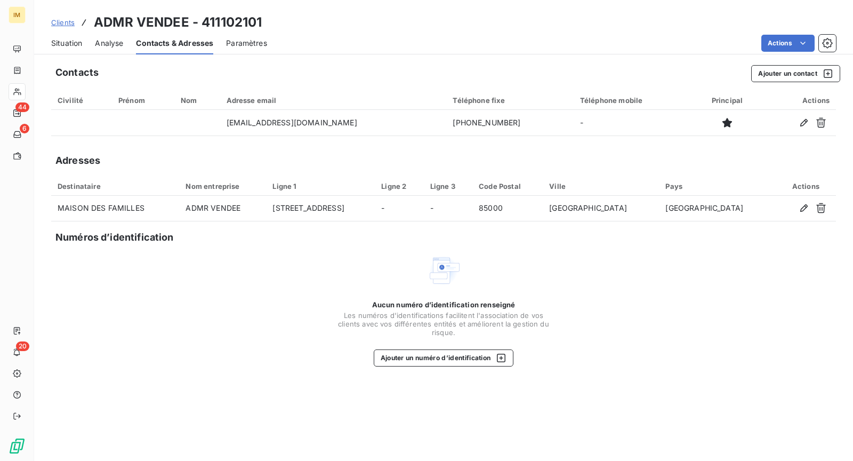
click at [61, 43] on span "Situation" at bounding box center [66, 43] width 31 height 11
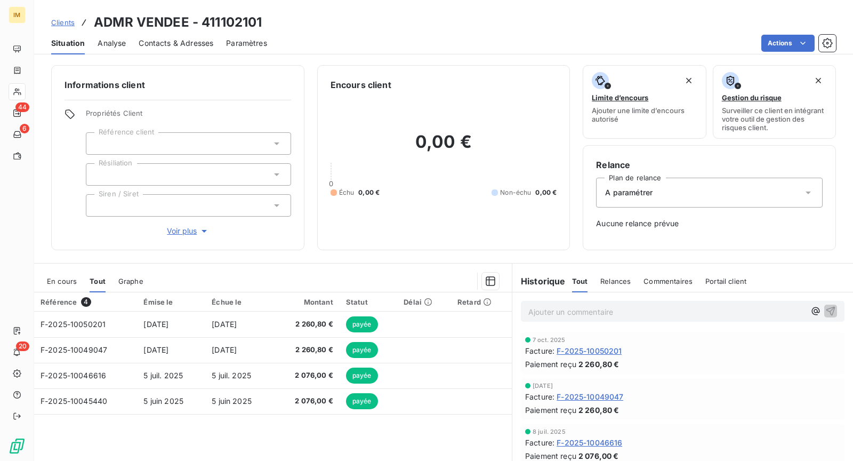
click at [34, 87] on div "IM 44 6 20 Clients ADMR VENDEE - 411102101 Situation Analyse Contacts & Adresse…" at bounding box center [426, 230] width 853 height 461
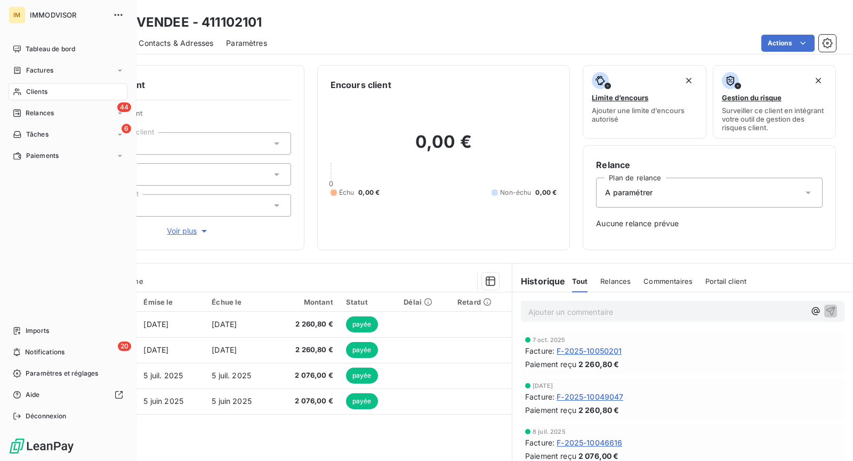
click at [30, 90] on span "Clients" at bounding box center [36, 92] width 21 height 10
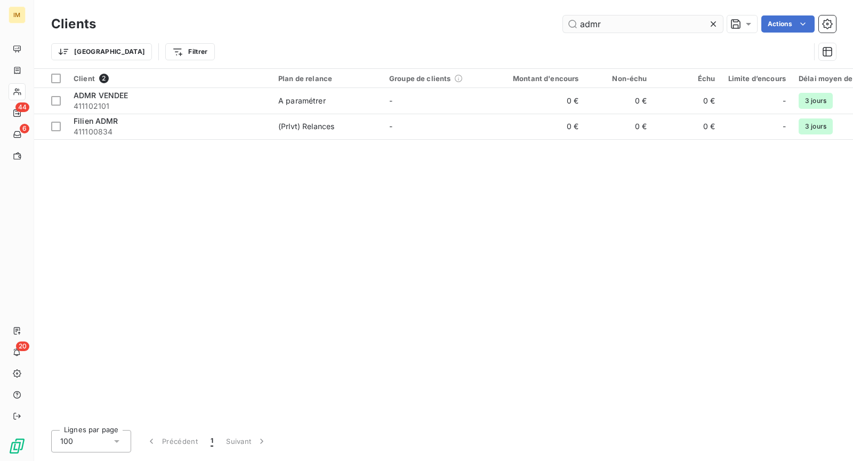
click at [621, 16] on input "admr" at bounding box center [643, 23] width 160 height 17
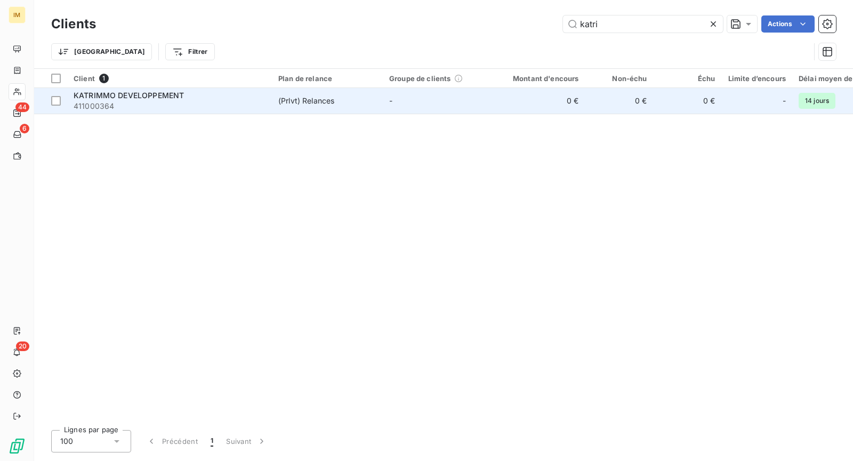
type input "katri"
click at [424, 105] on td "-" at bounding box center [438, 101] width 111 height 26
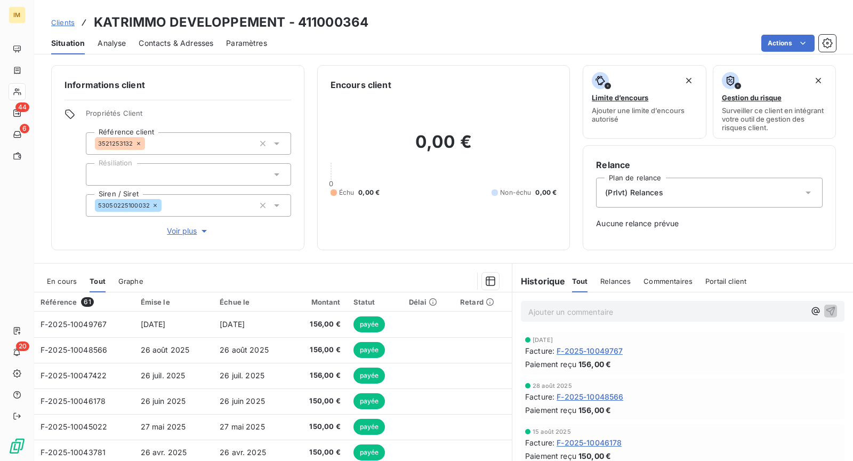
click at [784, 52] on div "Situation Analyse Contacts & Adresses Paramètres Actions" at bounding box center [443, 43] width 819 height 22
click at [794, 50] on html "IM 44 6 20 Clients KATRIMMO DEVELOPPEMENT - 411000364 Situation Analyse Contact…" at bounding box center [426, 230] width 853 height 461
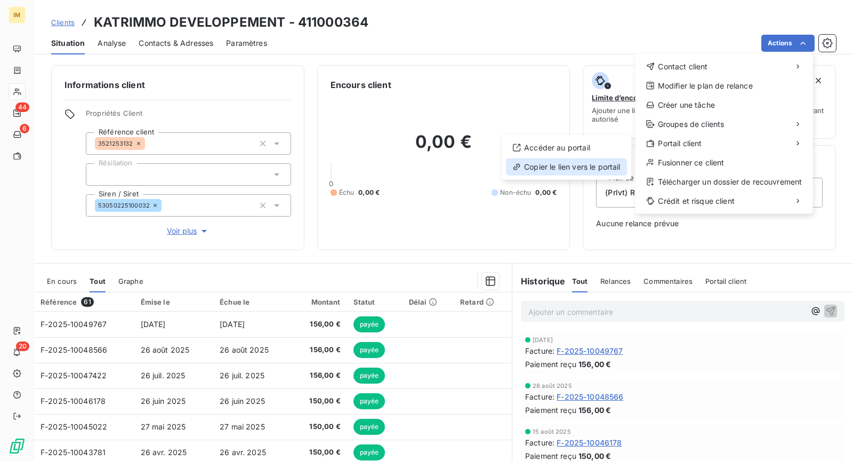
click at [585, 166] on div "Copier le lien vers le portail" at bounding box center [566, 166] width 121 height 17
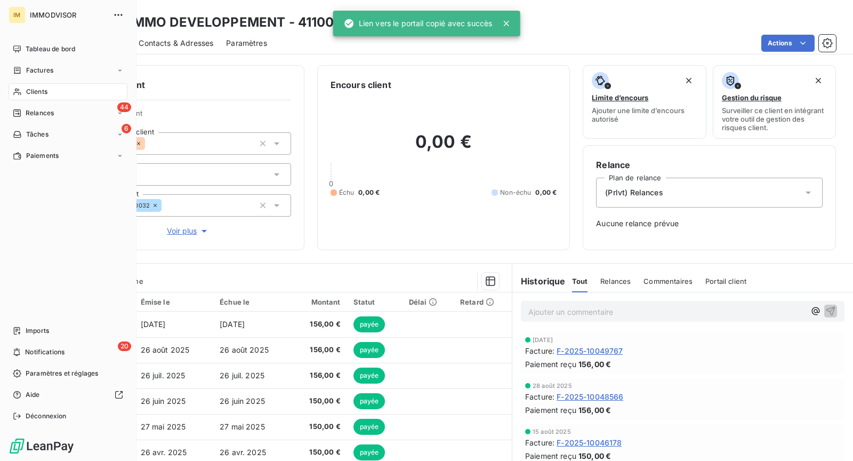
drag, startPoint x: 11, startPoint y: 90, endPoint x: 65, endPoint y: 94, distance: 54.6
click at [11, 90] on div "Clients" at bounding box center [68, 91] width 119 height 17
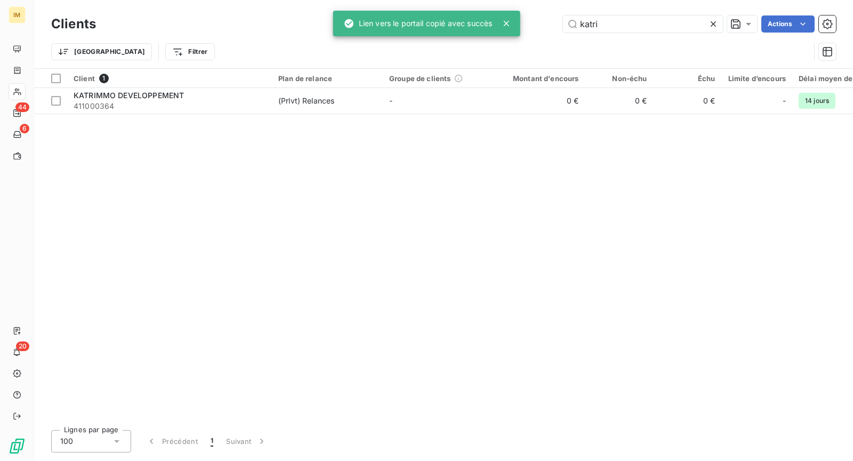
click at [511, 27] on icon at bounding box center [506, 23] width 11 height 11
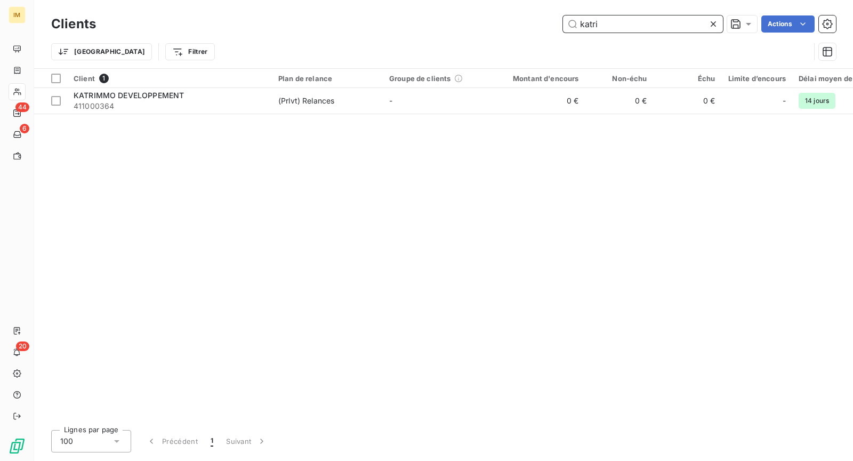
click at [656, 21] on input "katri" at bounding box center [643, 23] width 160 height 17
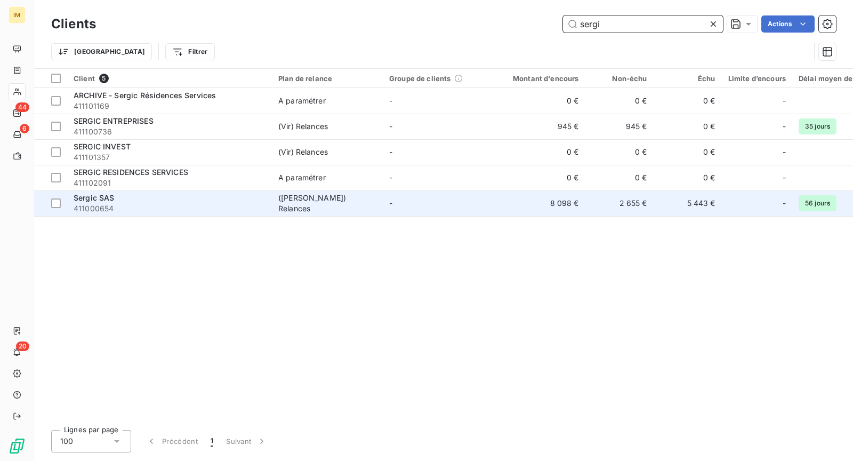
type input "sergi"
click at [174, 211] on span "411000654" at bounding box center [170, 208] width 192 height 11
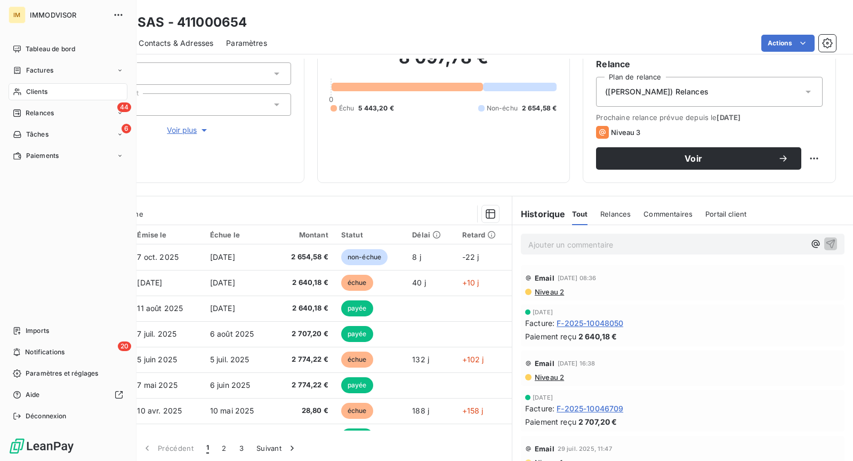
click at [27, 90] on span "Clients" at bounding box center [36, 92] width 21 height 10
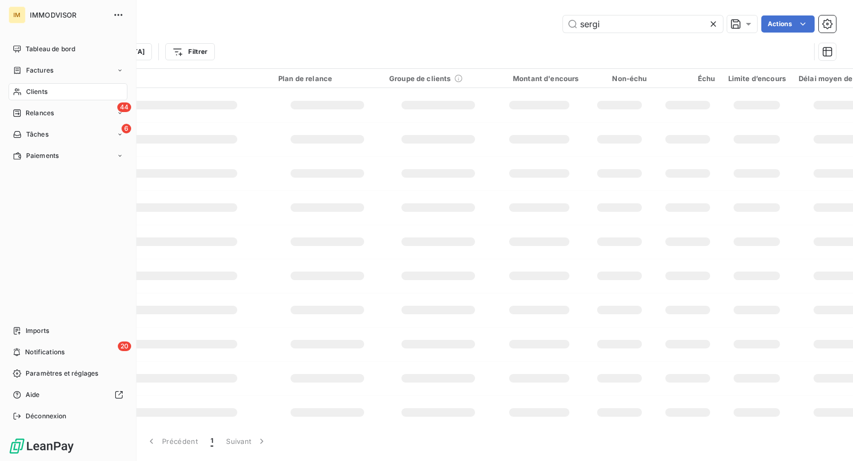
drag, startPoint x: 65, startPoint y: 93, endPoint x: 84, endPoint y: 95, distance: 18.7
click at [66, 93] on div "Clients" at bounding box center [68, 91] width 119 height 17
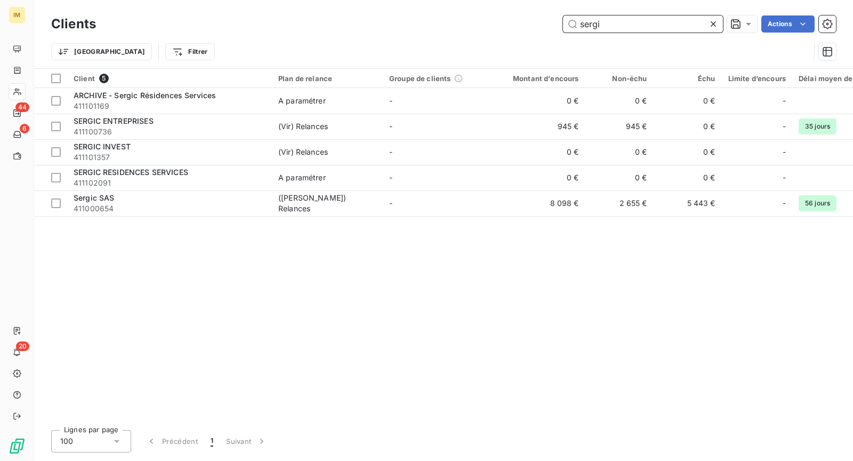
click at [638, 25] on input "sergi" at bounding box center [643, 23] width 160 height 17
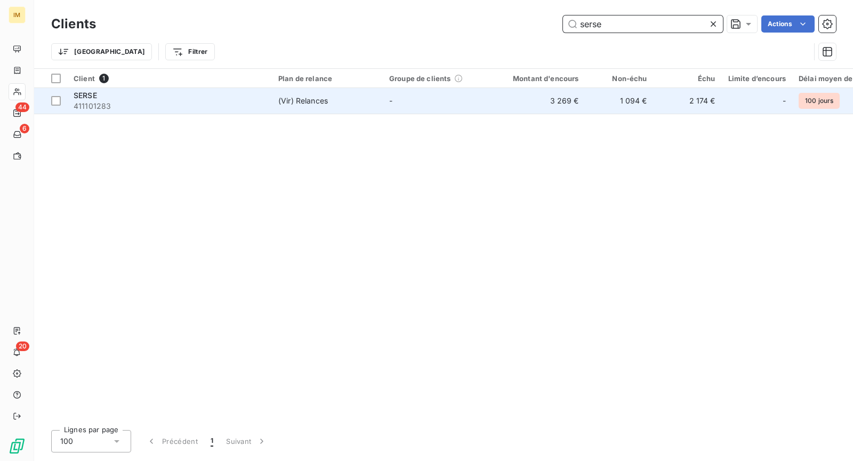
type input "serse"
click at [407, 102] on td "-" at bounding box center [438, 101] width 111 height 26
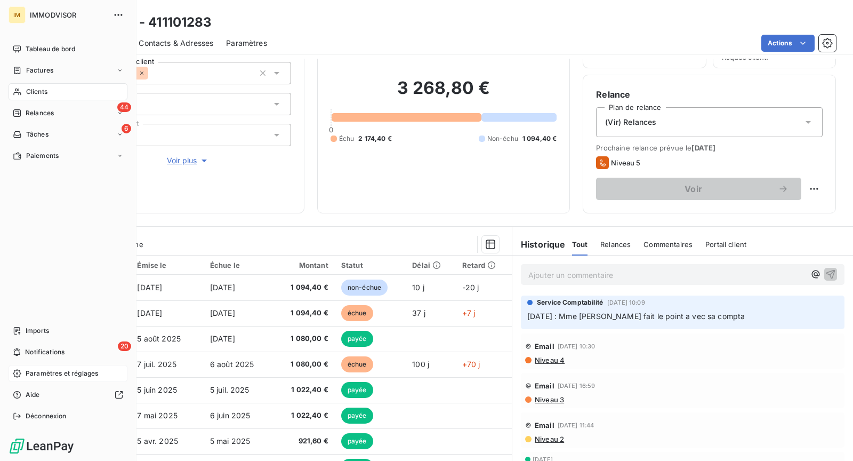
click at [20, 372] on icon at bounding box center [17, 373] width 9 height 9
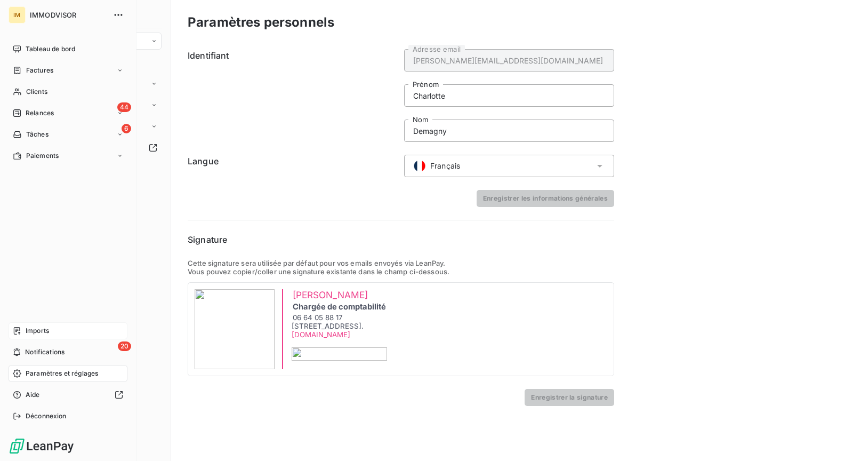
click at [42, 326] on span "Imports" at bounding box center [37, 331] width 23 height 10
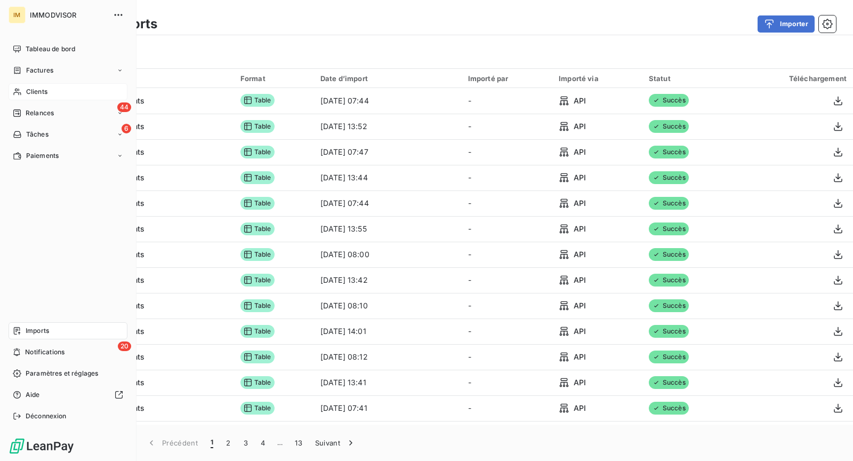
click at [57, 85] on div "Clients" at bounding box center [68, 91] width 119 height 17
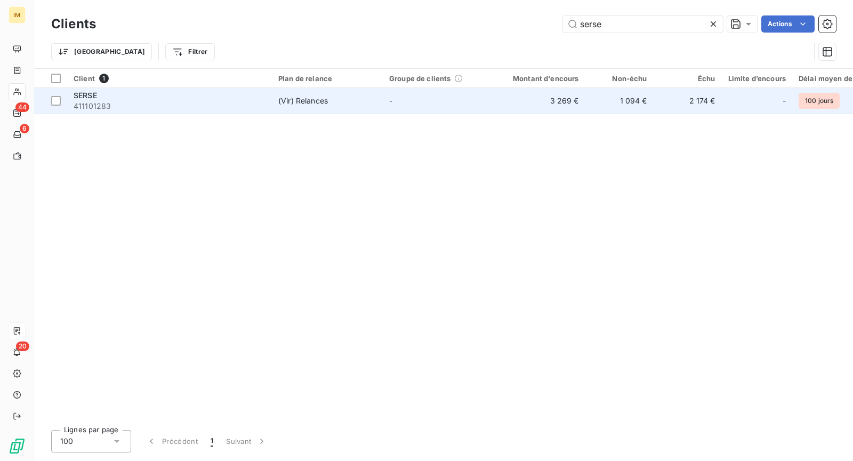
click at [156, 101] on span "411101283" at bounding box center [170, 106] width 192 height 11
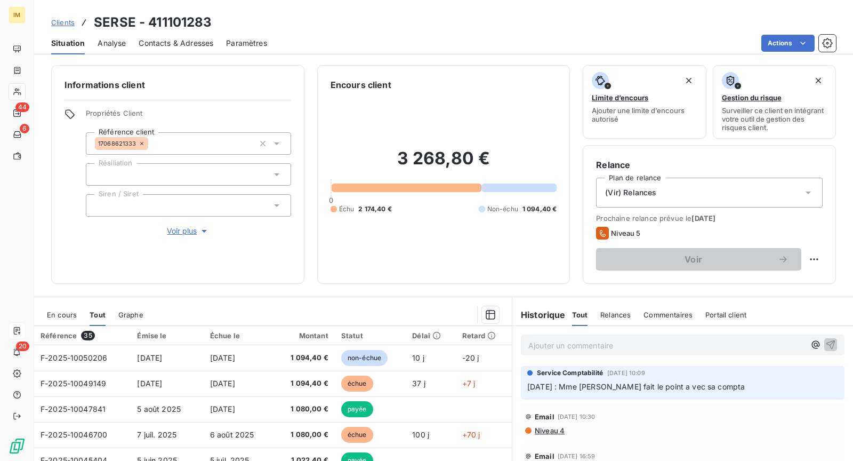
click at [49, 316] on span "En cours" at bounding box center [62, 314] width 30 height 9
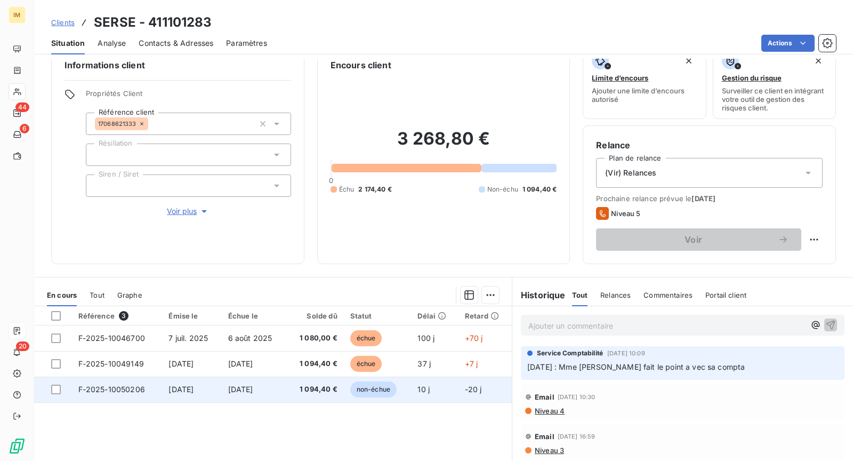
scroll to position [80, 0]
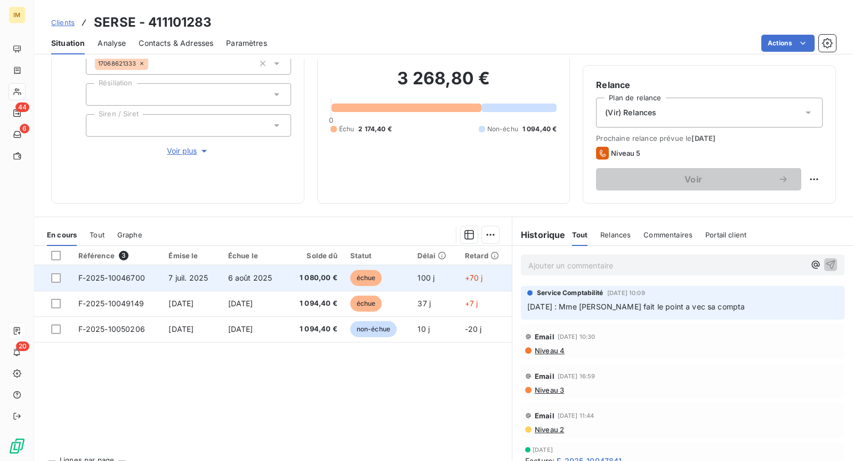
click at [182, 276] on span "7 juil. 2025" at bounding box center [187, 277] width 39 height 9
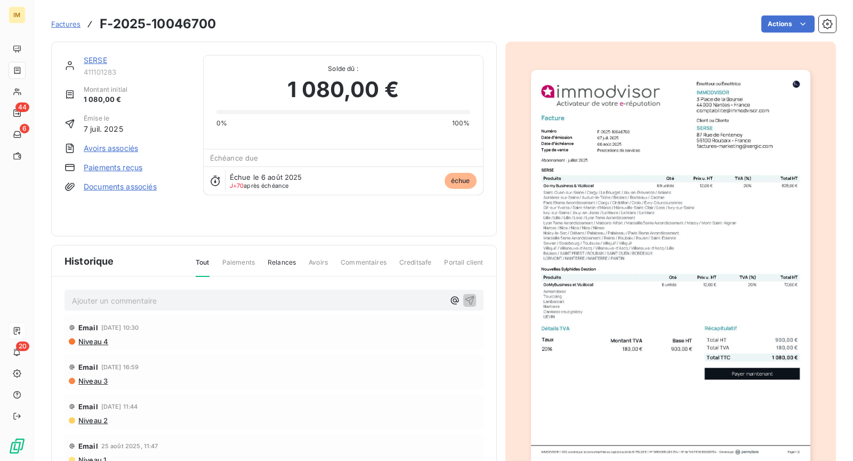
click at [68, 21] on span "Factures" at bounding box center [65, 24] width 29 height 9
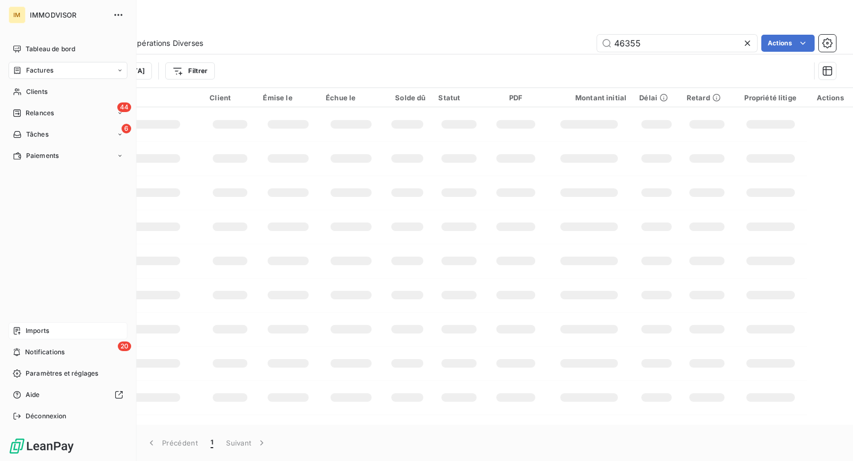
click at [63, 333] on div "Imports" at bounding box center [68, 330] width 119 height 17
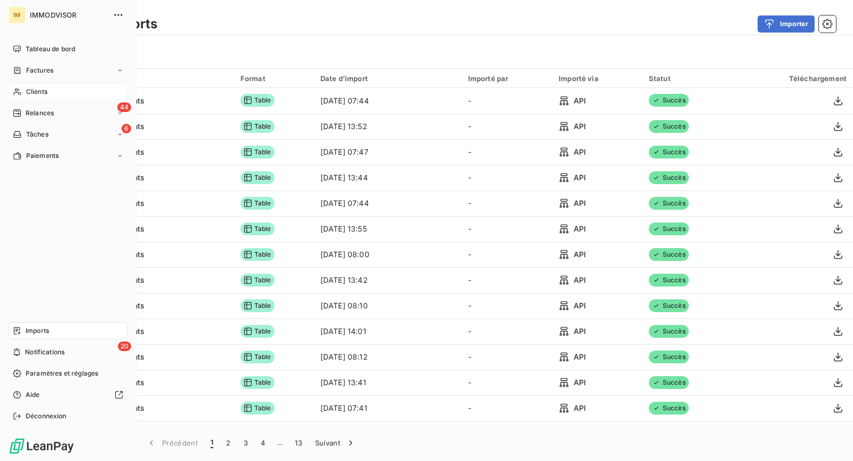
click at [20, 92] on icon at bounding box center [16, 91] width 7 height 7
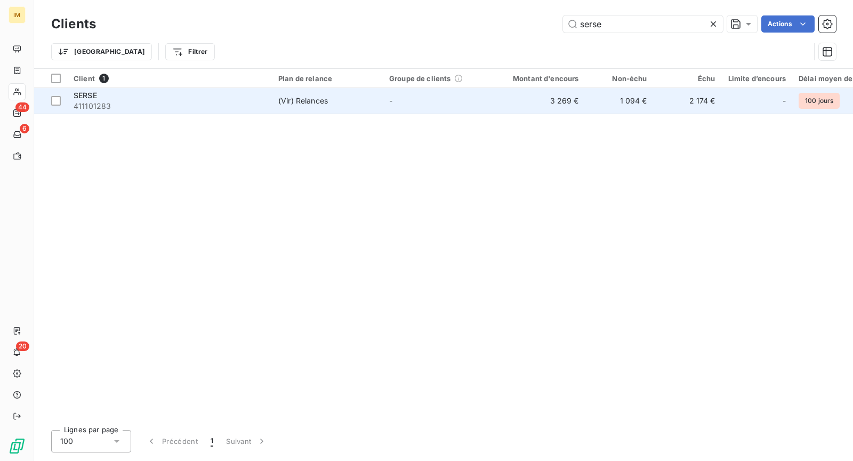
click at [273, 96] on td "(Vir) Relances" at bounding box center [327, 101] width 111 height 26
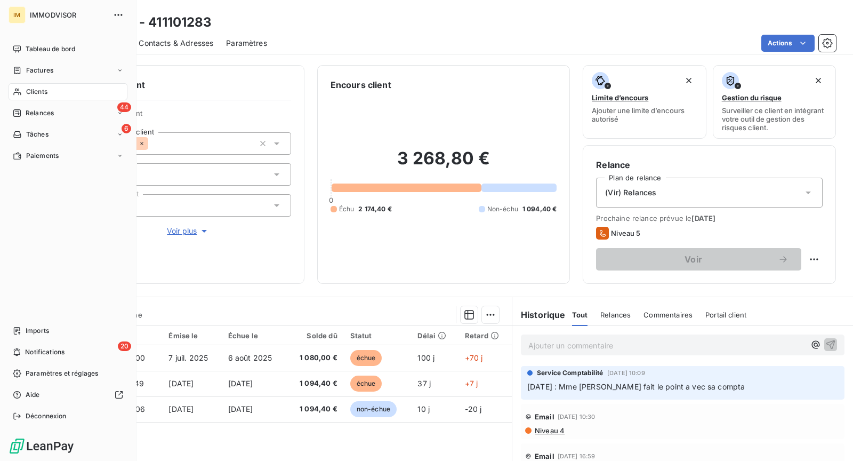
click at [17, 92] on icon at bounding box center [16, 91] width 7 height 7
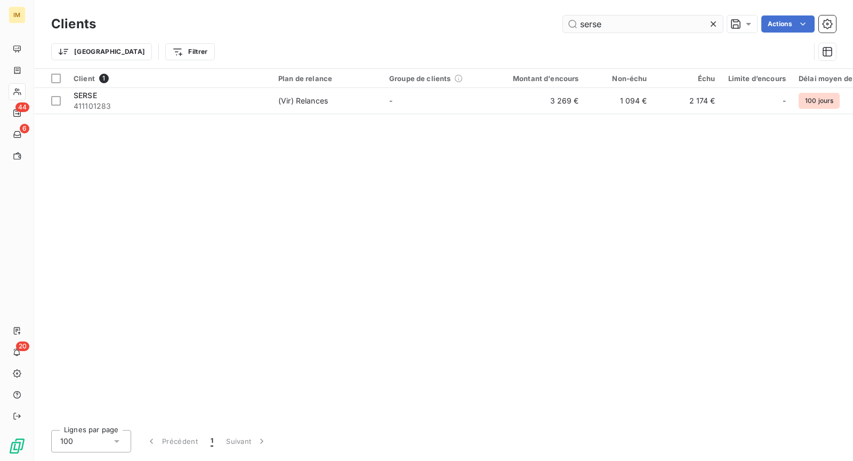
click at [662, 24] on input "serse" at bounding box center [643, 23] width 160 height 17
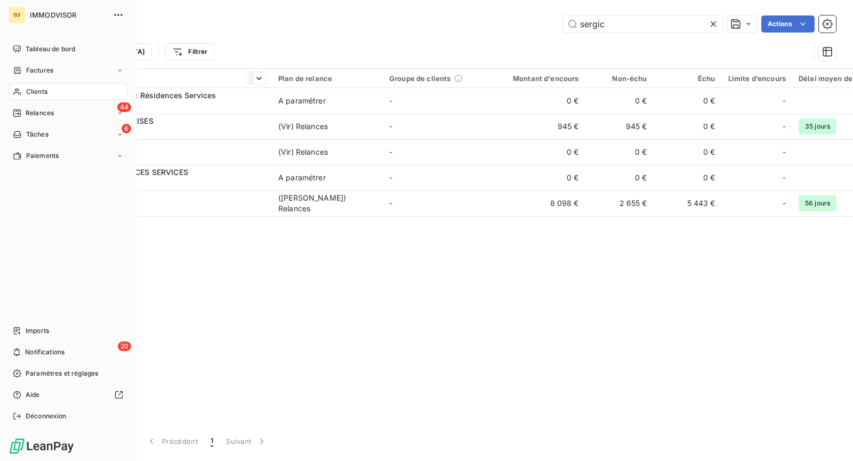
drag, startPoint x: 29, startPoint y: 87, endPoint x: 247, endPoint y: 87, distance: 218.6
click at [29, 87] on span "Clients" at bounding box center [36, 92] width 21 height 10
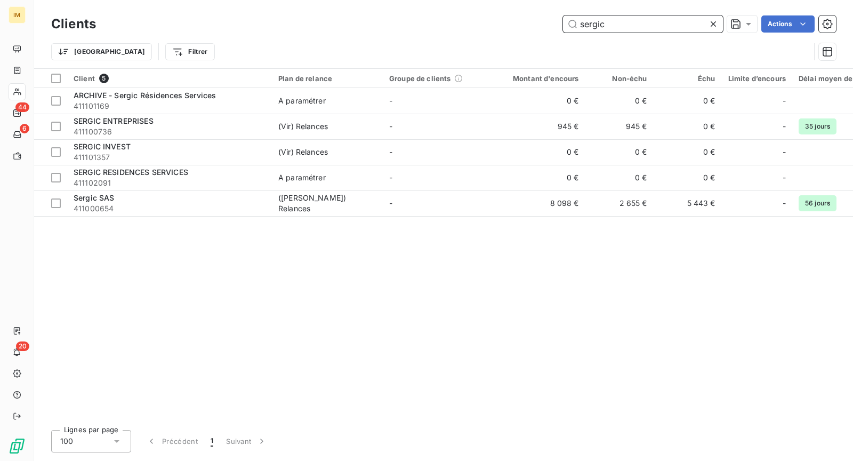
click at [592, 30] on input "sergic" at bounding box center [643, 23] width 160 height 17
click at [593, 28] on input "sergic" at bounding box center [643, 23] width 160 height 17
click at [593, 27] on input "sergic" at bounding box center [643, 23] width 160 height 17
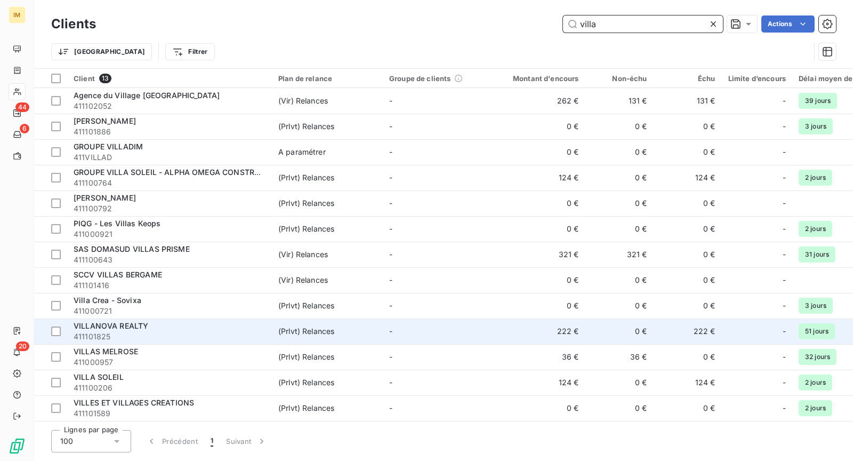
type input "villa"
click at [220, 335] on span "411101825" at bounding box center [170, 336] width 192 height 11
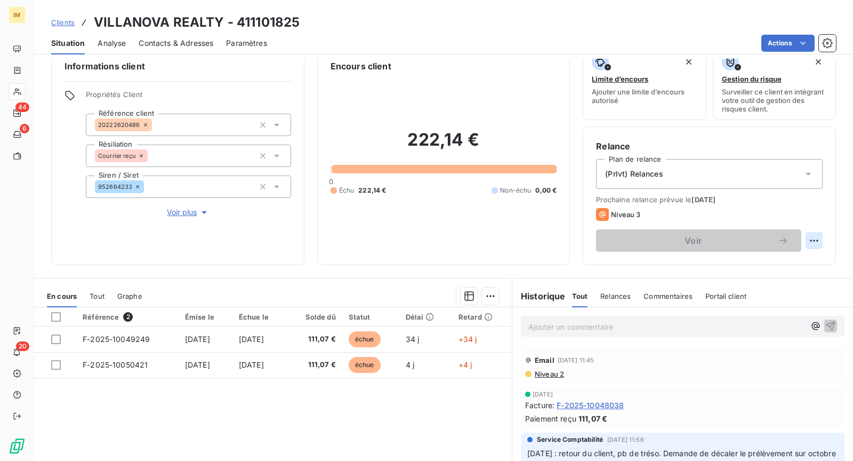
click at [807, 242] on html "IM 44 6 20 Clients VILLANOVA REALTY - 411101825 Situation Analyse Contacts & Ad…" at bounding box center [426, 230] width 853 height 461
click at [803, 261] on div "Replanifier cette action" at bounding box center [761, 262] width 95 height 17
select select "9"
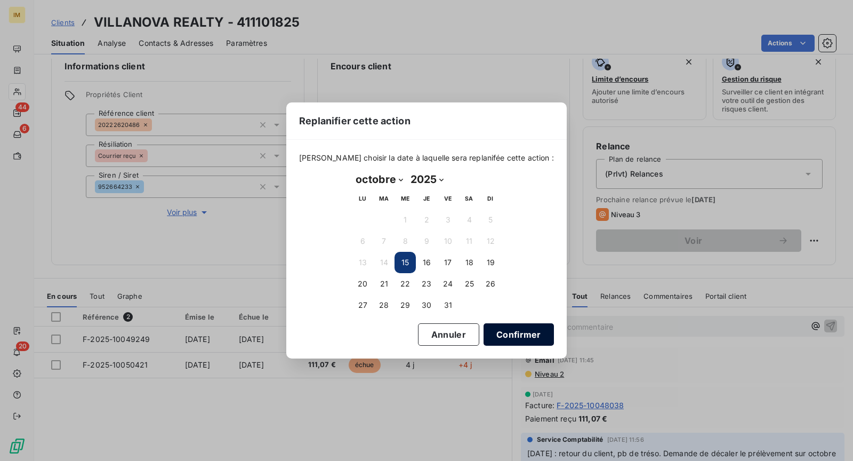
click at [513, 331] on button "Confirmer" at bounding box center [519, 334] width 70 height 22
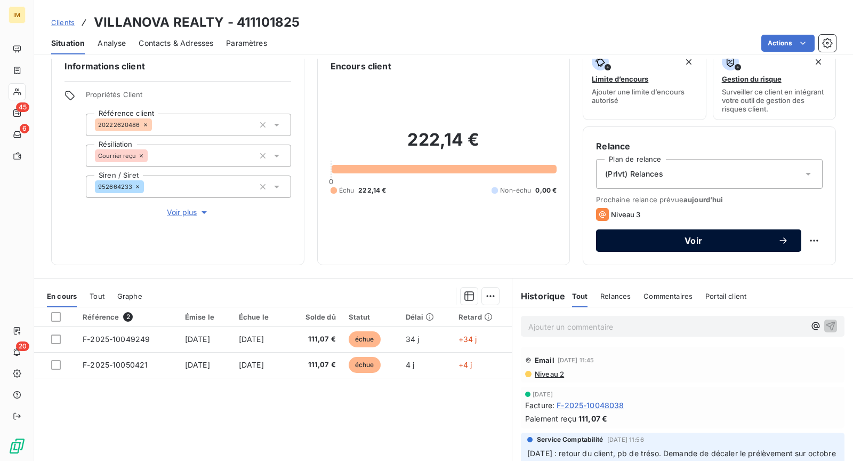
click at [716, 239] on span "Voir" at bounding box center [693, 240] width 169 height 9
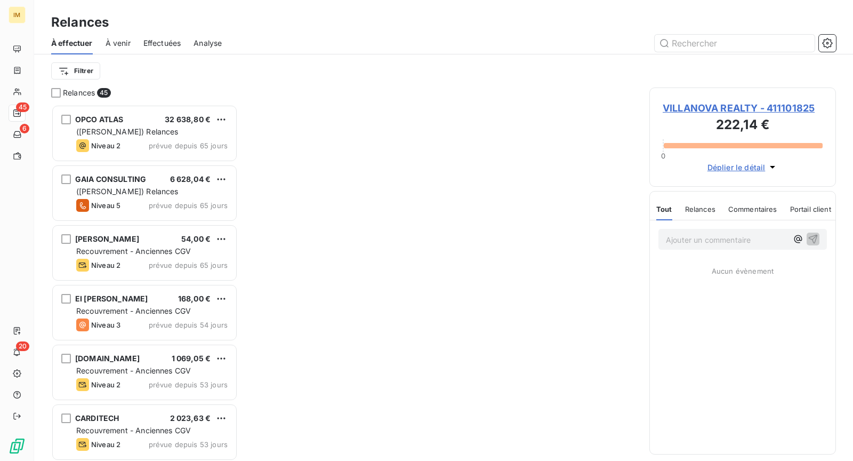
scroll to position [348, 178]
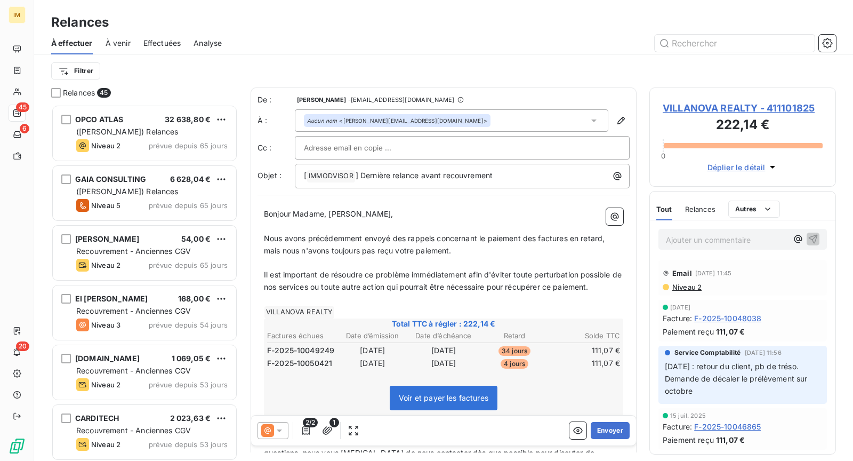
click at [283, 428] on icon at bounding box center [279, 430] width 11 height 11
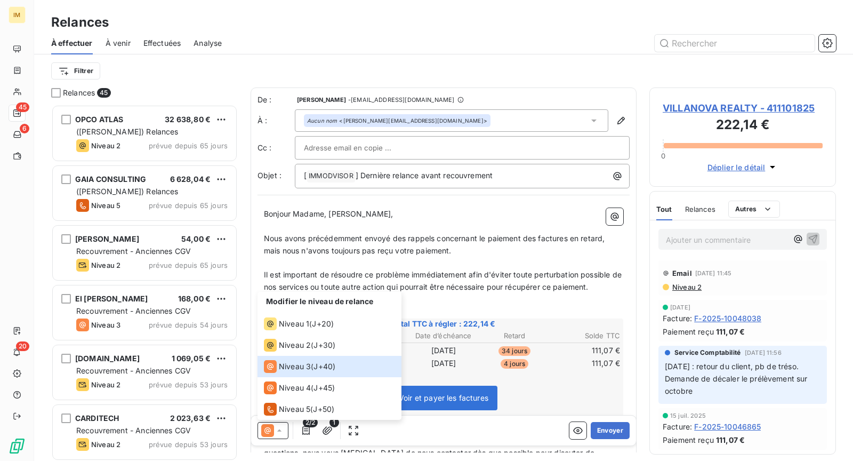
click at [700, 285] on span "Niveau 2" at bounding box center [686, 287] width 30 height 9
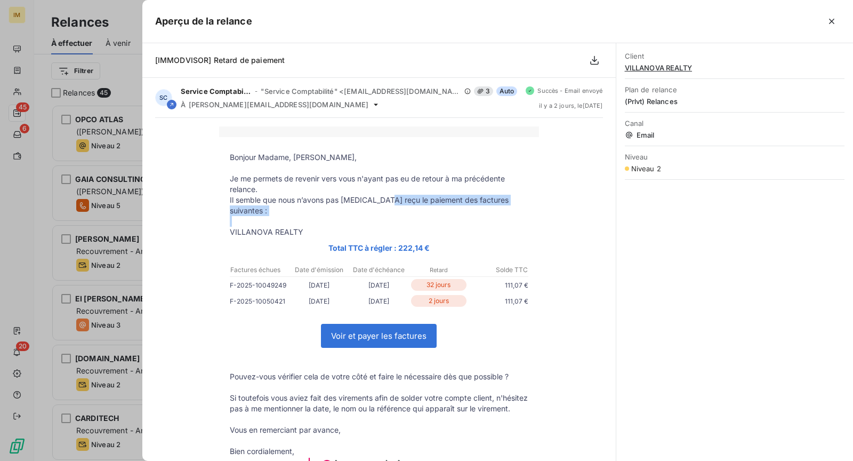
drag, startPoint x: 382, startPoint y: 199, endPoint x: 456, endPoint y: 211, distance: 75.0
click at [452, 211] on tbody "Bonjour Madame, [PERSON_NAME], Je me permets de revenir vers vous n'ayant pas e…" at bounding box center [379, 365] width 320 height 426
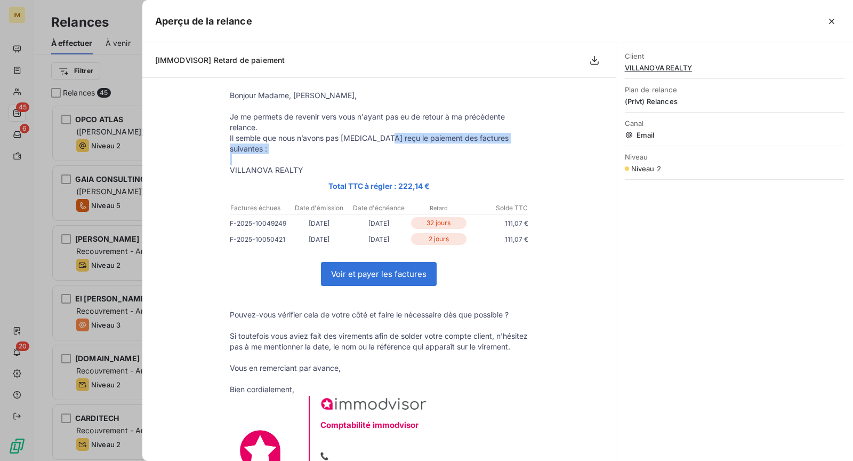
scroll to position [211, 0]
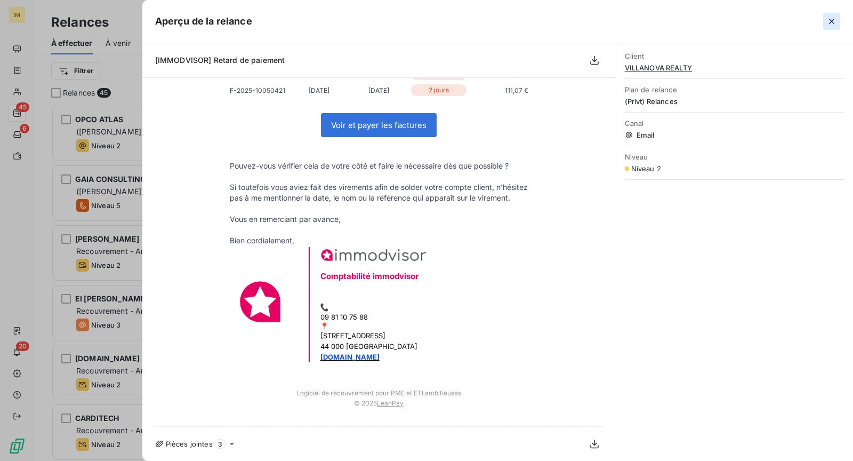
click at [830, 26] on icon "button" at bounding box center [831, 21] width 11 height 11
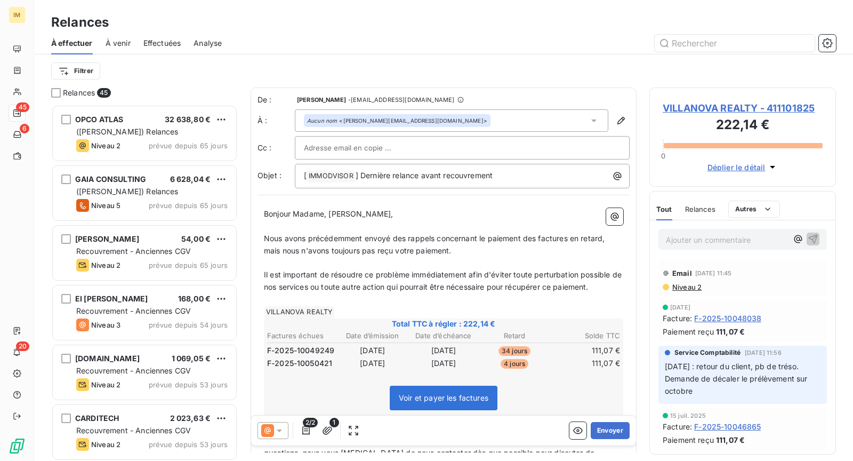
click at [399, 151] on div at bounding box center [462, 148] width 317 height 16
drag, startPoint x: 497, startPoint y: 231, endPoint x: 486, endPoint y: 236, distance: 12.2
click at [497, 232] on p "Nous avons précédemment envoyé des rappels concernant le paiement des factures …" at bounding box center [443, 244] width 359 height 25
drag, startPoint x: 330, startPoint y: 214, endPoint x: 292, endPoint y: 214, distance: 37.9
click at [292, 214] on span "Bonjour Madame, [PERSON_NAME]," at bounding box center [329, 213] width 130 height 9
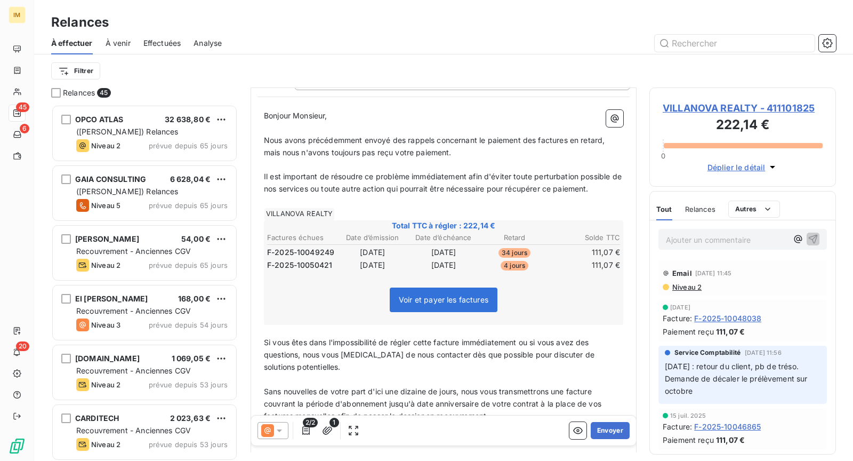
scroll to position [104, 0]
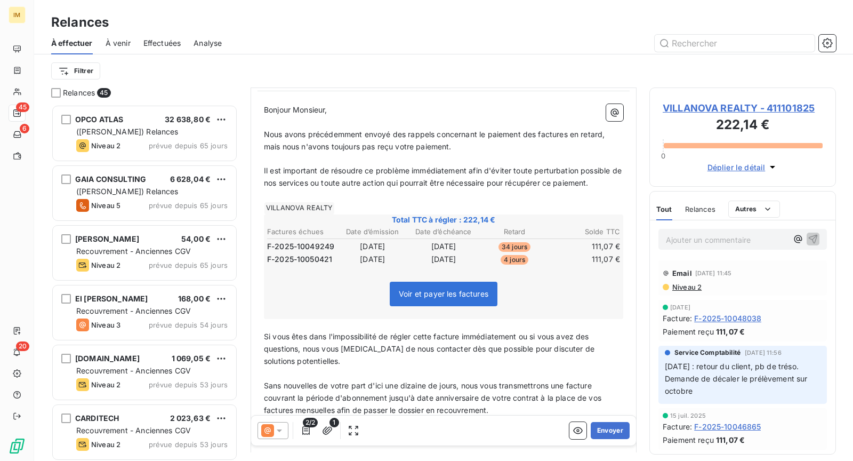
click at [274, 429] on icon at bounding box center [279, 430] width 11 height 11
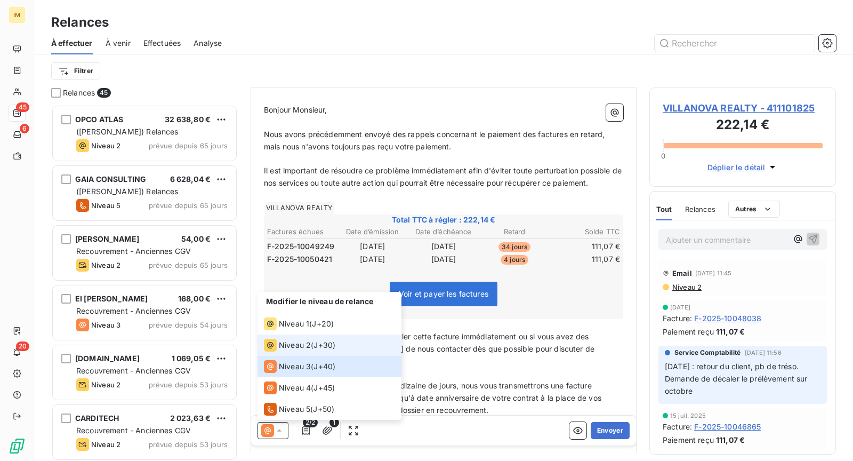
click at [332, 343] on span "J+30 )" at bounding box center [324, 345] width 22 height 11
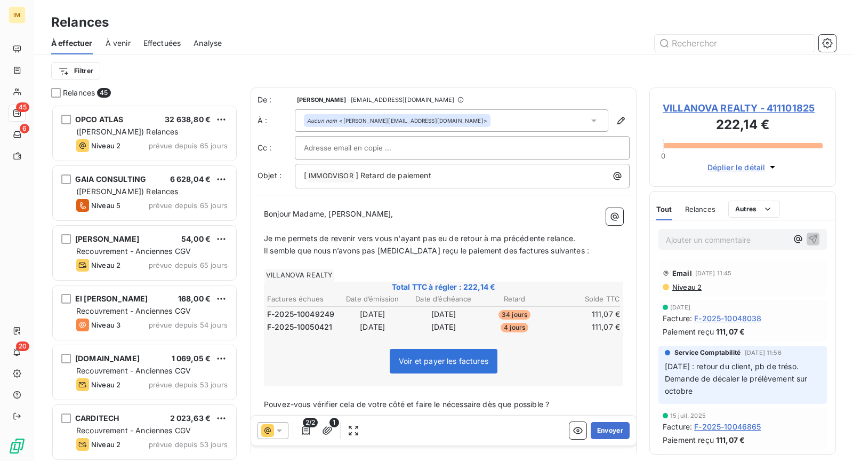
click at [368, 145] on input "text" at bounding box center [361, 148] width 115 height 16
click at [508, 215] on p "Bonjour Madame, [PERSON_NAME]," at bounding box center [443, 214] width 359 height 12
drag, startPoint x: 327, startPoint y: 210, endPoint x: 293, endPoint y: 208, distance: 34.7
click at [292, 209] on span "Bonjour Madame, [PERSON_NAME]," at bounding box center [329, 213] width 130 height 9
click at [575, 252] on p "Il semble que nous n’avons pas [MEDICAL_DATA] reçu le paiement des factures sui…" at bounding box center [443, 251] width 359 height 12
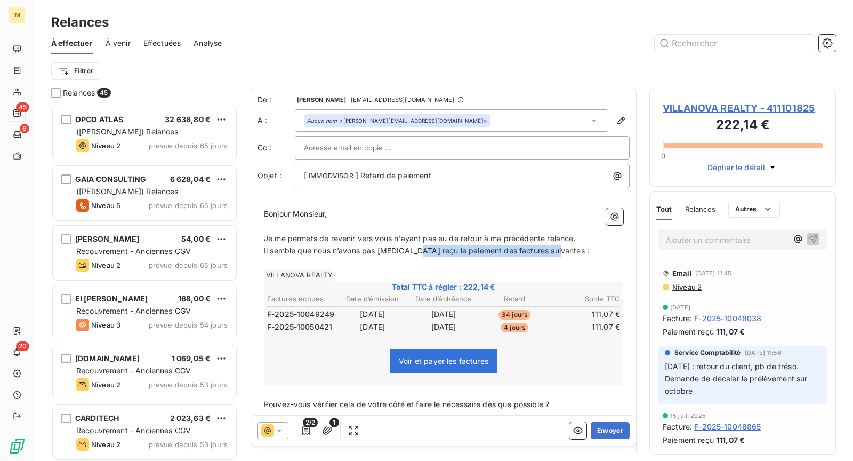
drag, startPoint x: 567, startPoint y: 252, endPoint x: 532, endPoint y: 249, distance: 34.7
click at [460, 249] on p "Il semble que nous n’avons pas [MEDICAL_DATA] reçu le paiement des factures sui…" at bounding box center [443, 251] width 359 height 12
click at [594, 237] on p "Je me permets de revenir vers vous n'ayant pas eu de retour à ma précédente rel…" at bounding box center [443, 238] width 359 height 12
drag, startPoint x: 584, startPoint y: 238, endPoint x: 268, endPoint y: 238, distance: 316.1
click at [268, 238] on p "Je me permets de revenir vers vous n'ayant pas eu de retour à ma précédente rel…" at bounding box center [443, 238] width 359 height 12
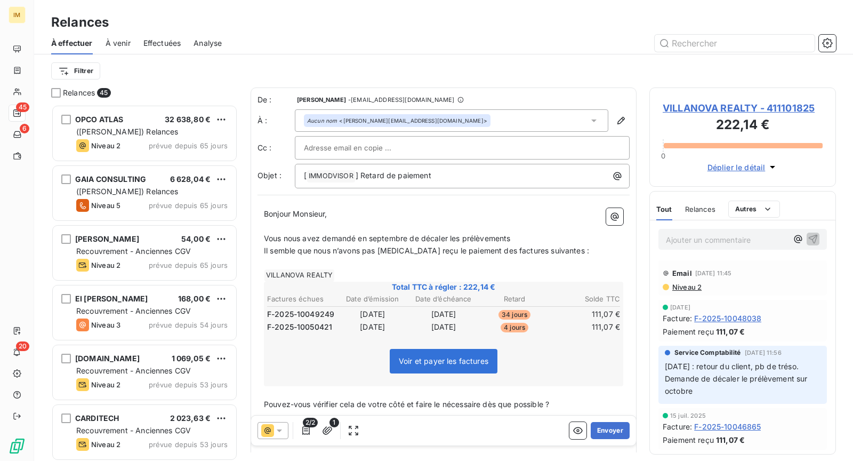
click at [458, 238] on span "Vous nous avez demandé en septembre de décaler les prélèvements" at bounding box center [387, 238] width 246 height 9
click at [536, 234] on p "Vous nous avez demandé en septembre de décaler le prélèvements" at bounding box center [443, 238] width 359 height 12
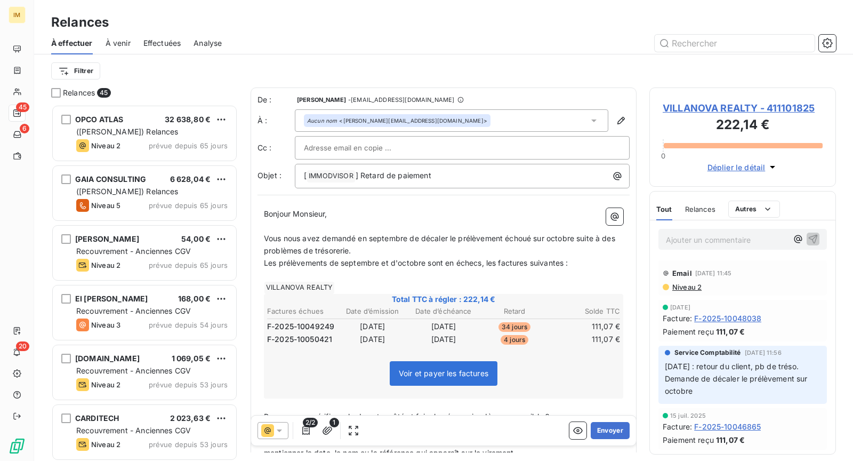
drag, startPoint x: 564, startPoint y: 263, endPoint x: 569, endPoint y: 288, distance: 26.0
click at [564, 263] on span "Les prélèvements de septembre et d'octobre sont en échecs, les factures suivant…" at bounding box center [416, 262] width 304 height 9
drag, startPoint x: 387, startPoint y: 261, endPoint x: 335, endPoint y: 259, distance: 52.3
click at [334, 258] on span "Les prélèvements de septembre et d'octobre sont en échecs, les factures suivant…" at bounding box center [433, 262] width 338 height 9
click at [530, 261] on span "Les prélèvements d'octobre sont en échecs, les factures suivantes restente :" at bounding box center [402, 262] width 277 height 9
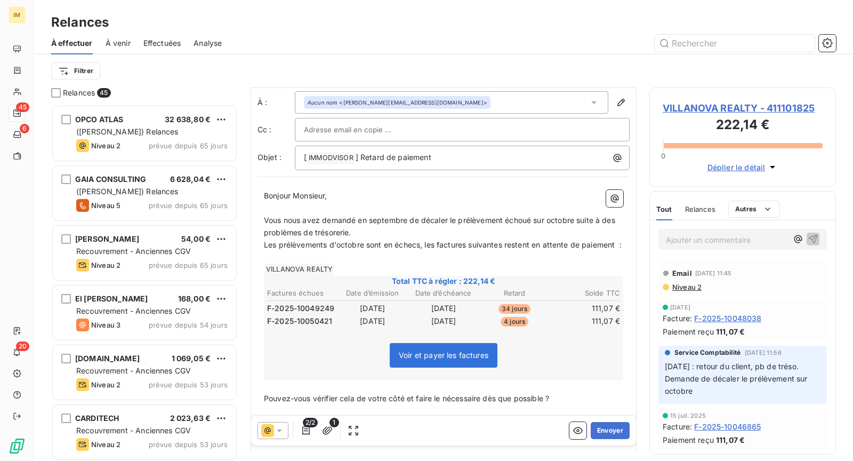
scroll to position [112, 0]
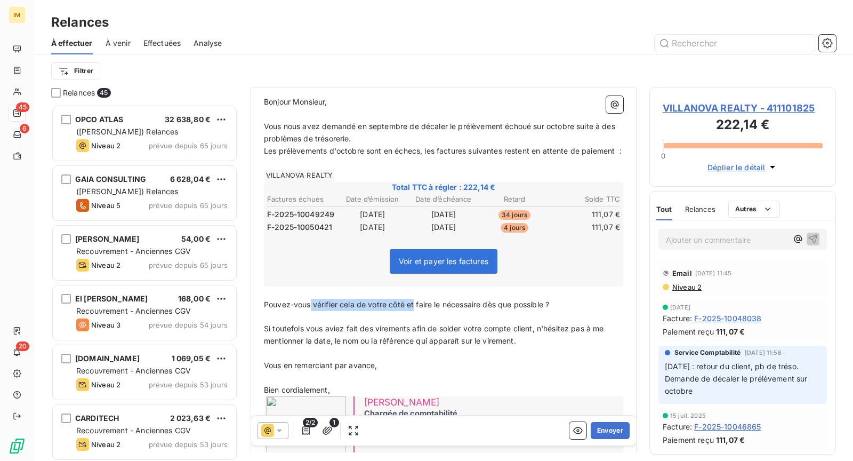
drag, startPoint x: 309, startPoint y: 311, endPoint x: 414, endPoint y: 313, distance: 104.5
click at [414, 309] on span "Pouvez-vous vérifier cela de votre côté et faire le nécessaire dès que possible…" at bounding box center [406, 304] width 285 height 9
drag, startPoint x: 453, startPoint y: 314, endPoint x: 381, endPoint y: 315, distance: 72.0
click at [381, 311] on p "Pouvez-vous faire le nécessaire dès que possible ?" at bounding box center [443, 305] width 359 height 12
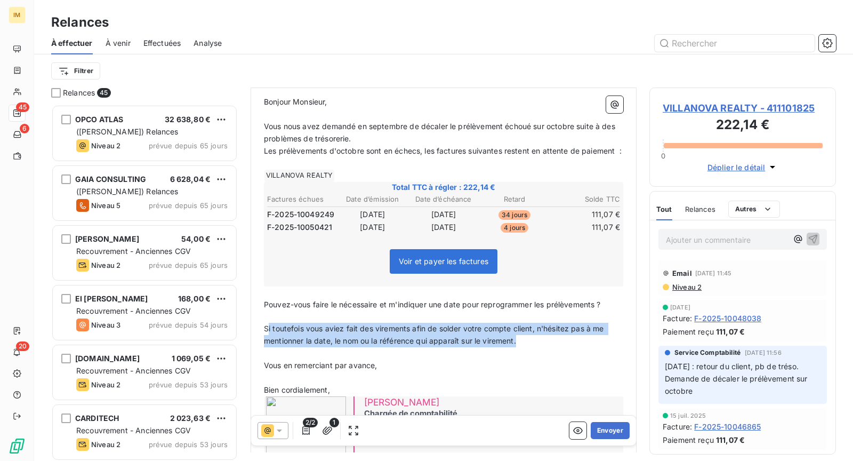
drag, startPoint x: 446, startPoint y: 336, endPoint x: 265, endPoint y: 333, distance: 180.8
click at [265, 333] on p "Si toutefois vous aviez fait des virements afin de solder votre compte client, …" at bounding box center [443, 335] width 359 height 25
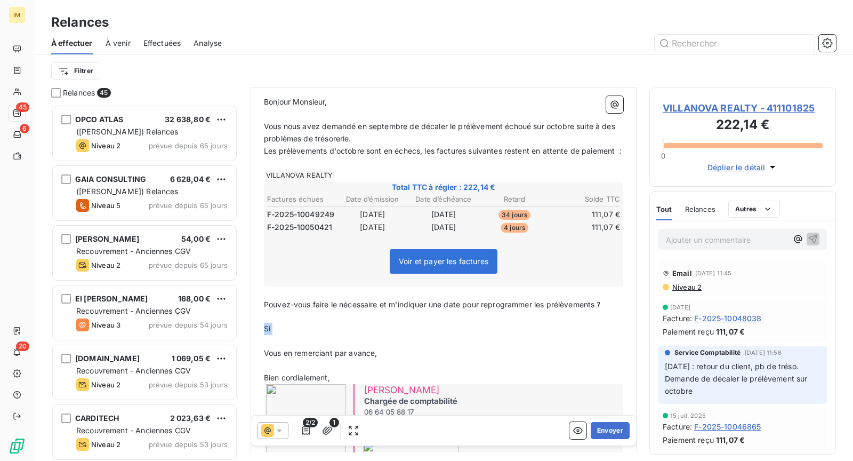
drag, startPoint x: 309, startPoint y: 345, endPoint x: 252, endPoint y: 335, distance: 57.9
click at [252, 335] on div "De : [PERSON_NAME] - [EMAIL_ADDRESS][DOMAIN_NAME] À : Aucun nom <[PERSON_NAME][…" at bounding box center [444, 227] width 386 height 504
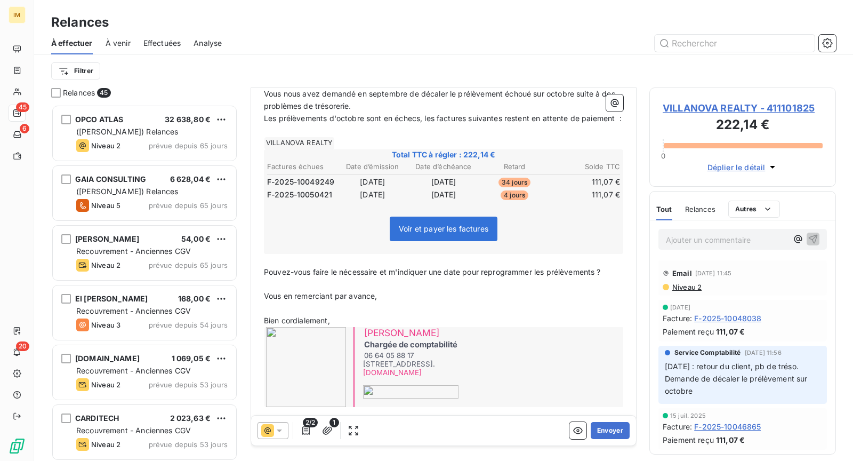
scroll to position [168, 0]
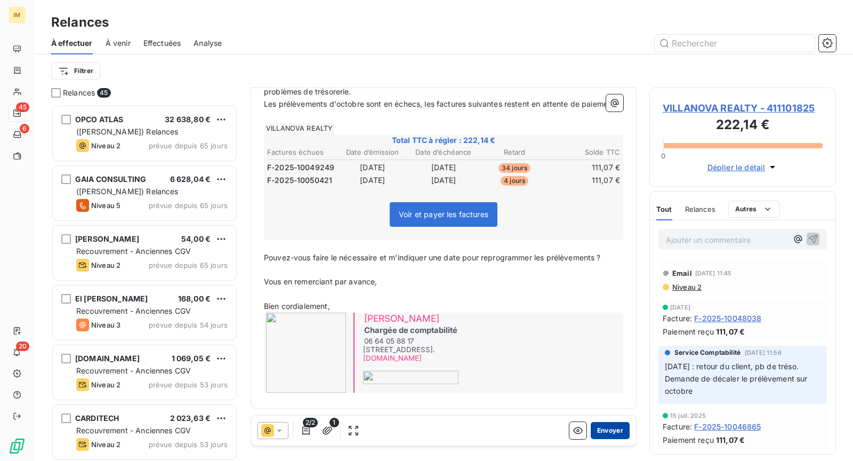
click at [607, 431] on button "Envoyer" at bounding box center [610, 430] width 39 height 17
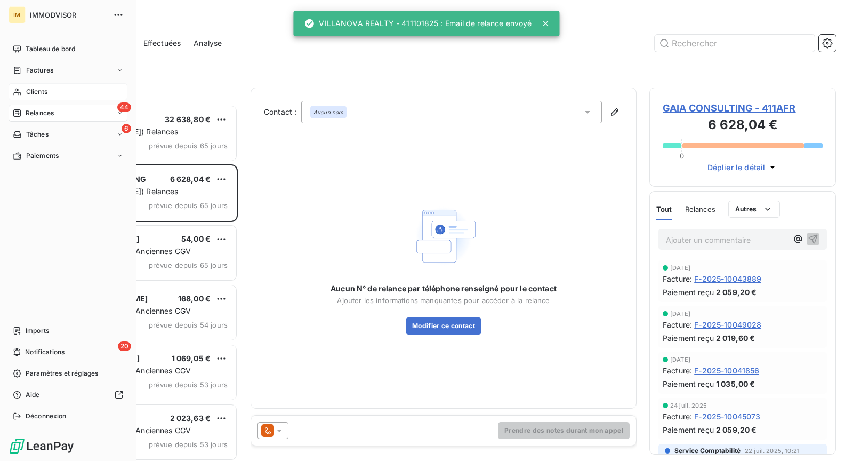
click at [22, 88] on div "Clients" at bounding box center [68, 91] width 119 height 17
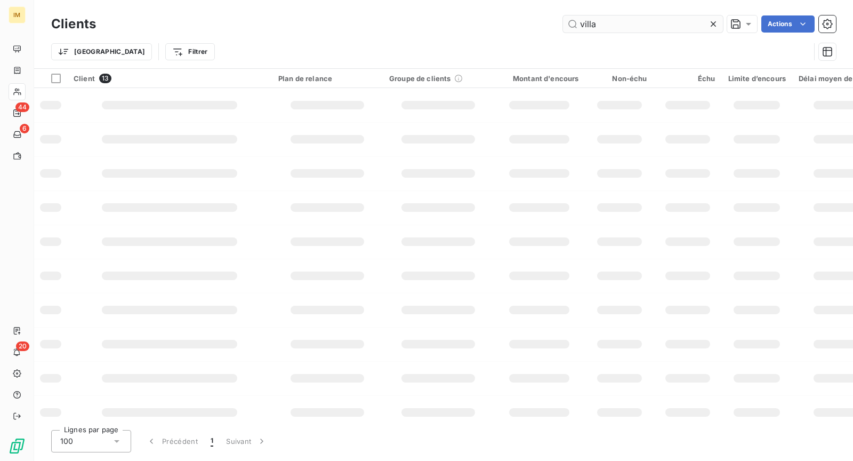
click at [595, 31] on input "villa" at bounding box center [643, 23] width 160 height 17
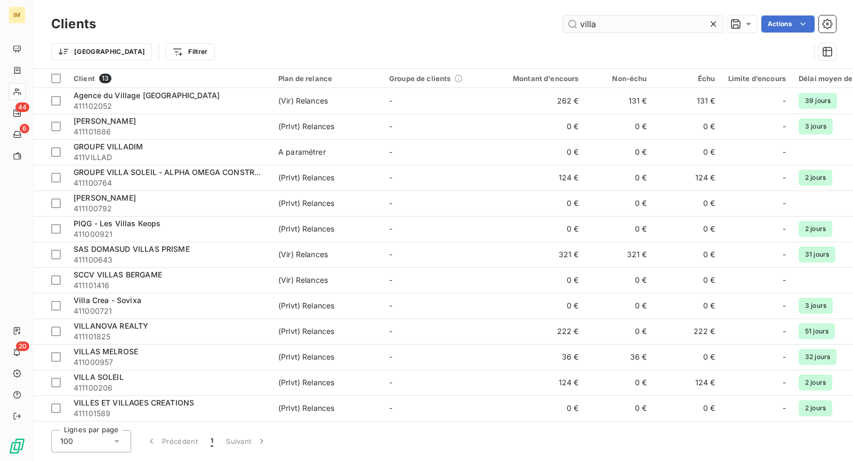
click at [595, 31] on input "villa" at bounding box center [643, 23] width 160 height 17
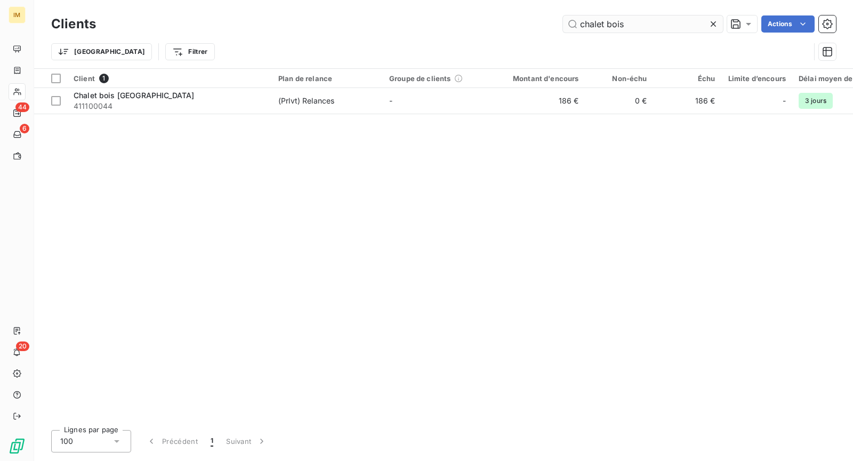
type input "chalet bois"
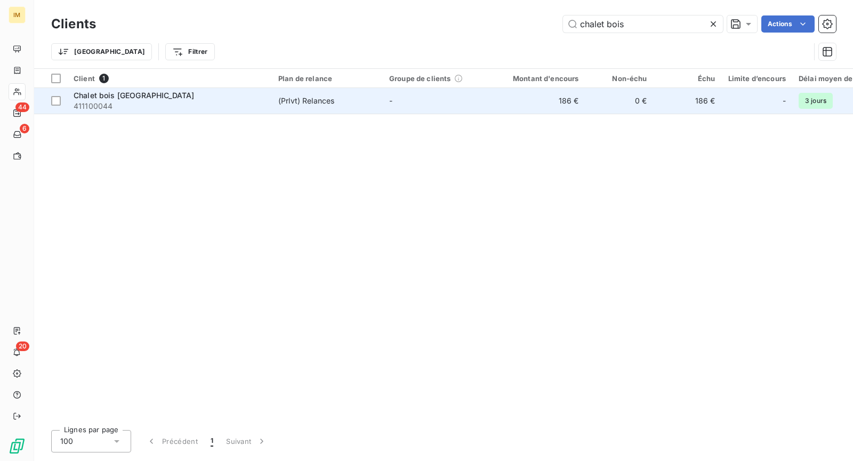
click at [447, 100] on td "-" at bounding box center [438, 101] width 111 height 26
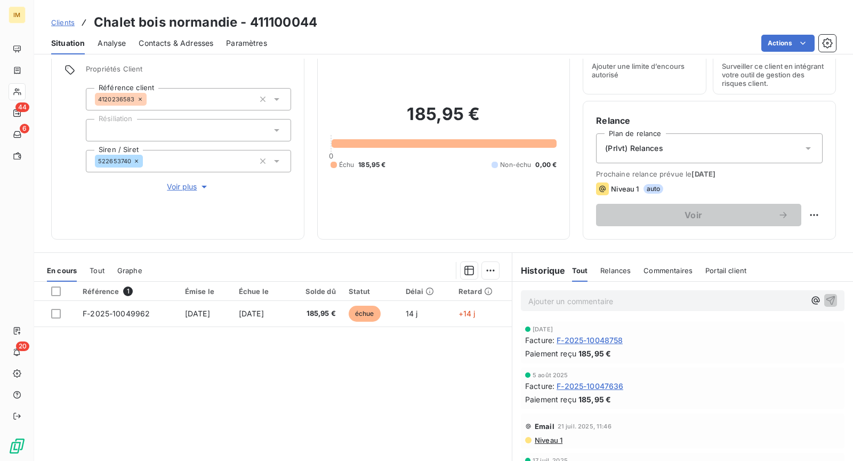
scroll to position [31, 0]
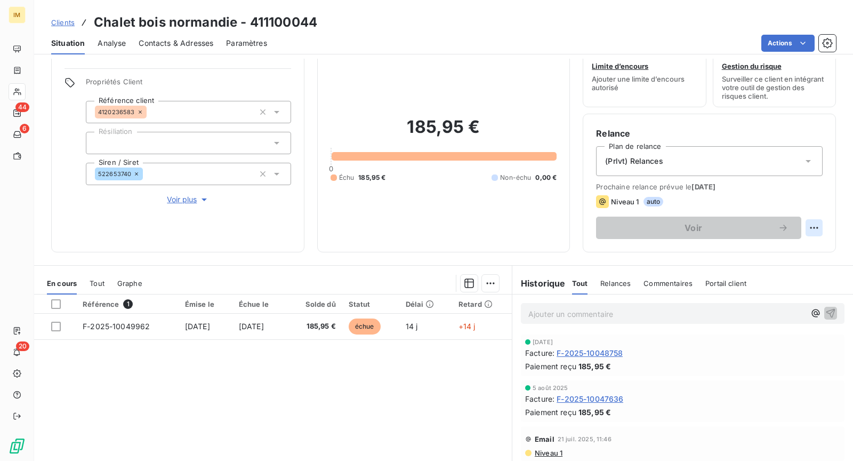
click at [814, 229] on html "IM 44 6 20 Clients Chalet bois [GEOGRAPHIC_DATA] - 411100044 Situation Analyse …" at bounding box center [426, 230] width 853 height 461
click at [803, 247] on div "Replanifier cette action" at bounding box center [761, 249] width 95 height 17
select select "9"
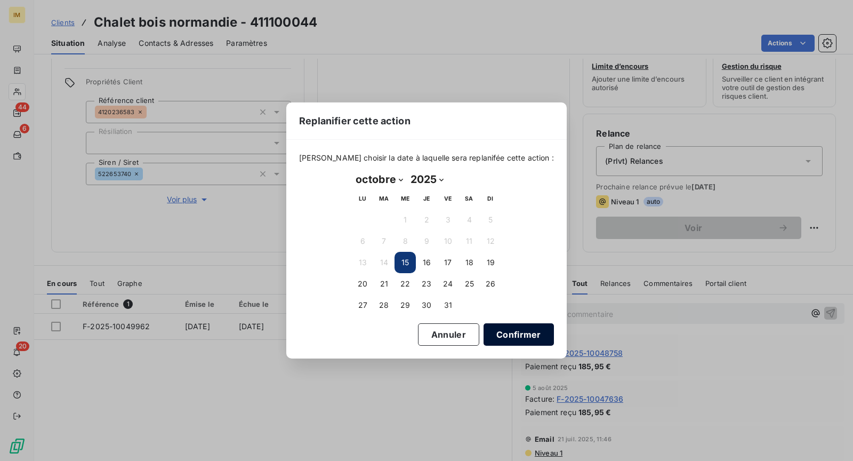
click at [517, 335] on button "Confirmer" at bounding box center [519, 334] width 70 height 22
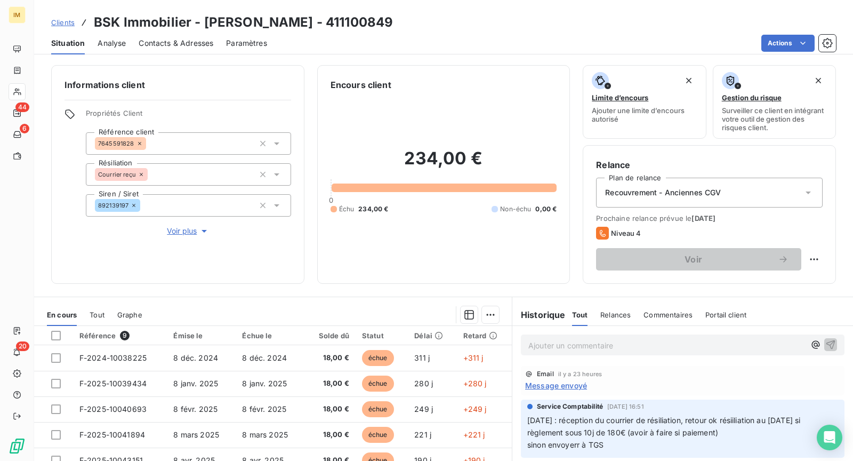
click at [570, 387] on span "Message envoyé" at bounding box center [556, 385] width 62 height 11
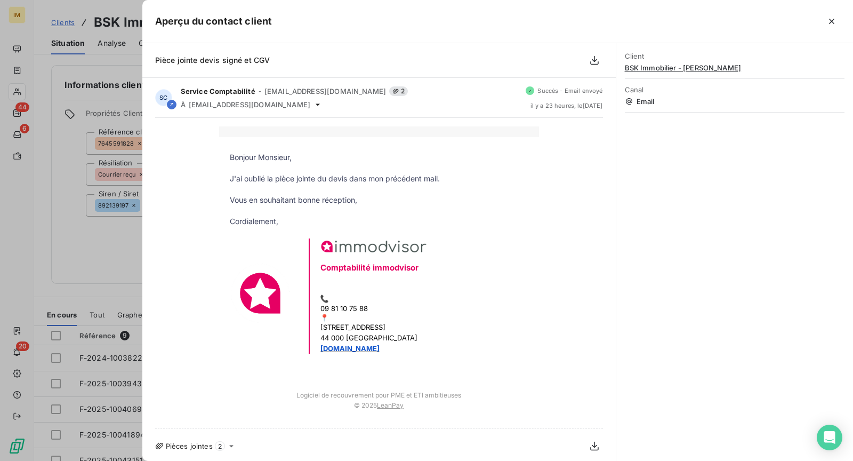
scroll to position [2, 0]
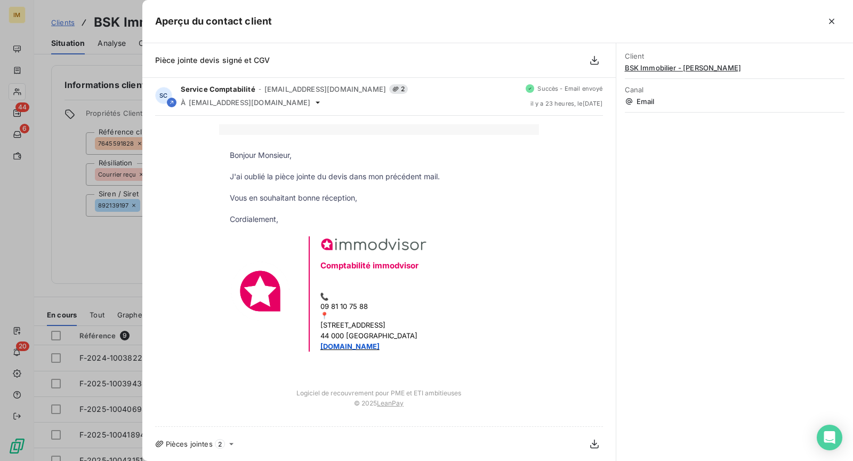
click at [66, 259] on div at bounding box center [426, 230] width 853 height 461
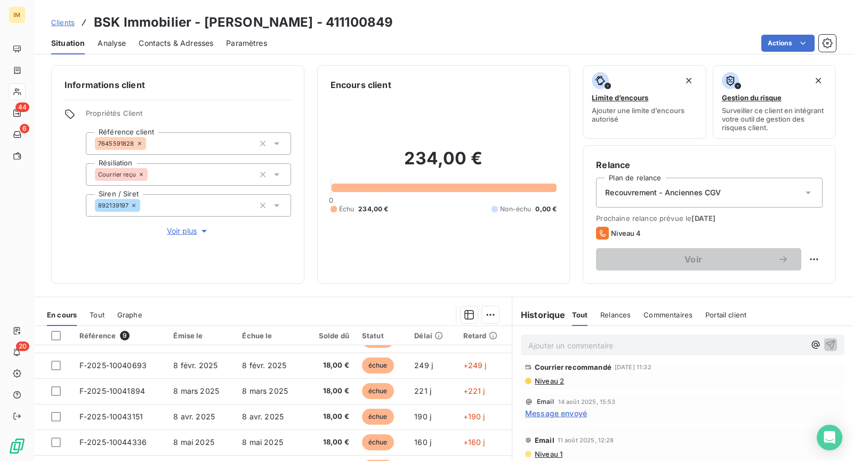
scroll to position [121, 0]
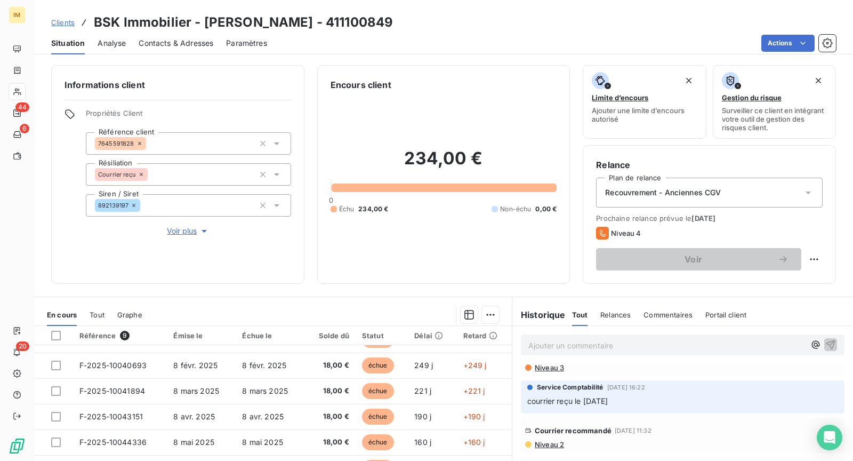
click at [554, 369] on span "Niveau 3" at bounding box center [549, 367] width 30 height 9
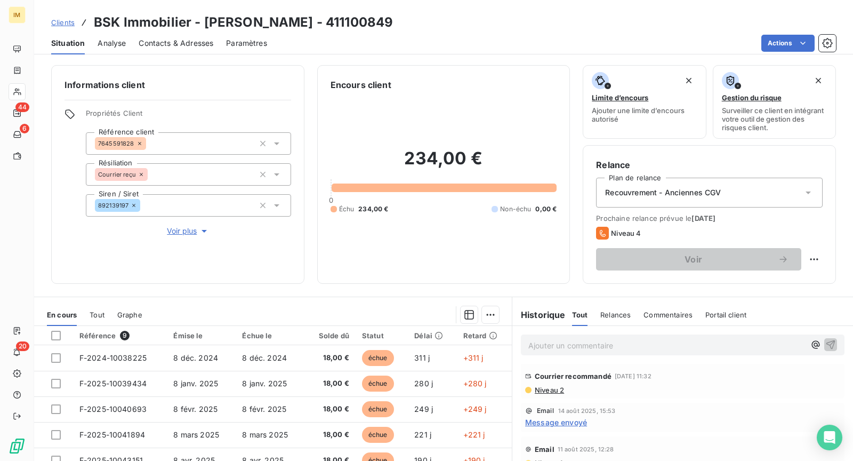
scroll to position [199, 0]
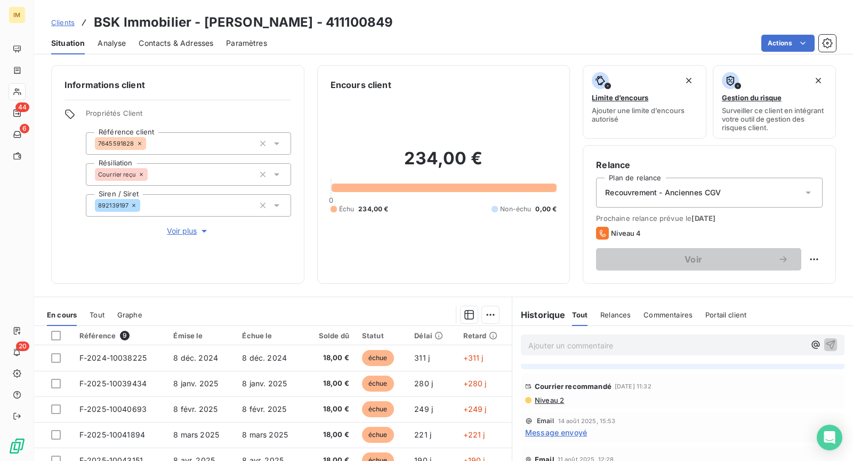
click at [534, 400] on span "Niveau 2" at bounding box center [549, 400] width 30 height 9
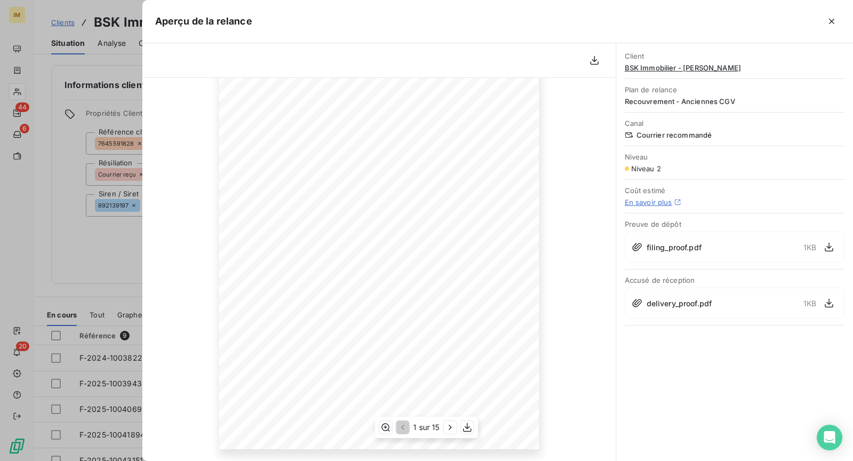
scroll to position [0, 0]
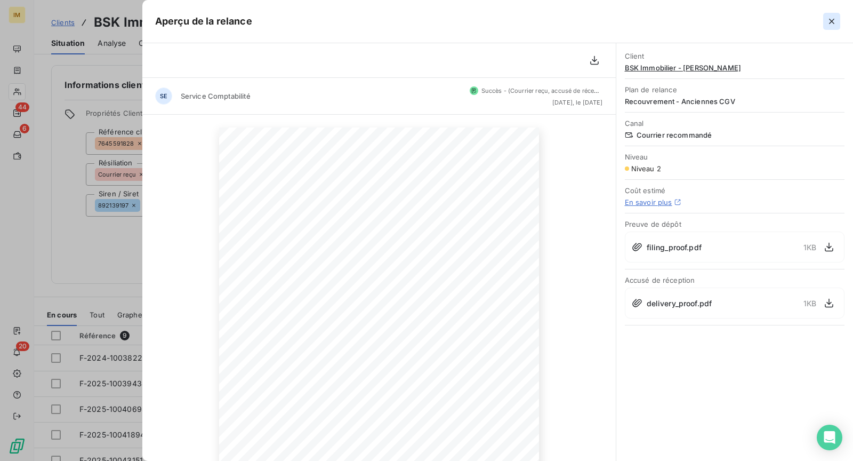
click at [834, 28] on button "button" at bounding box center [831, 21] width 17 height 17
